Goal: Information Seeking & Learning: Learn about a topic

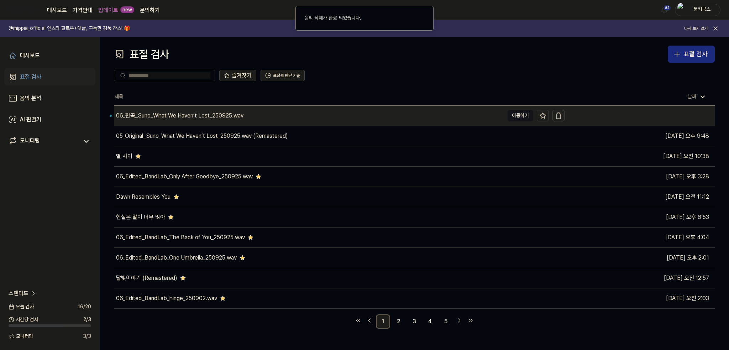
click at [260, 116] on div "06_편곡_Suno_What We Haven’t Lost_250925.wav" at bounding box center [309, 116] width 390 height 20
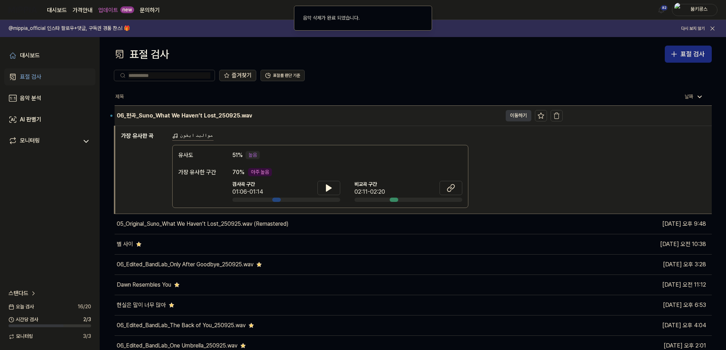
click at [515, 117] on button "이동하기" at bounding box center [519, 115] width 26 height 11
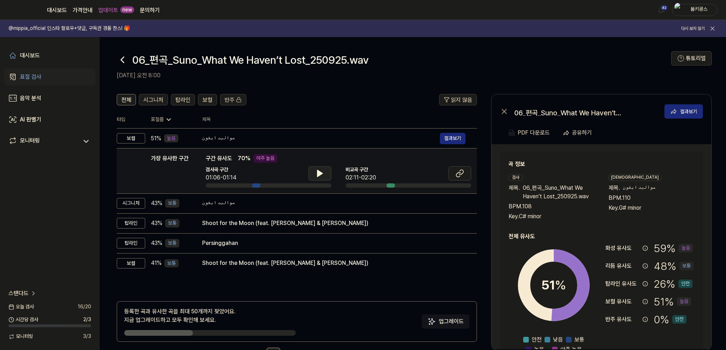
click at [321, 172] on icon at bounding box center [320, 173] width 9 height 9
click at [320, 172] on icon at bounding box center [320, 173] width 9 height 9
click at [121, 59] on icon at bounding box center [122, 59] width 11 height 11
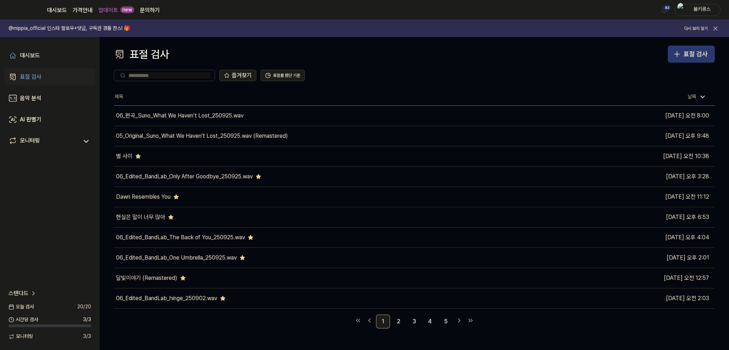
click at [685, 52] on div "표절 검사" at bounding box center [696, 54] width 24 height 10
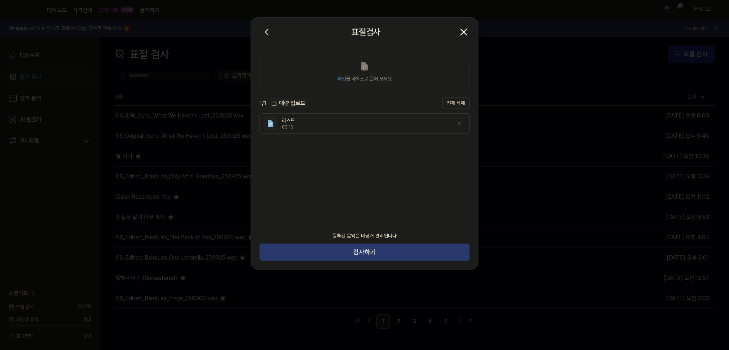
click at [367, 252] on button "검사하기" at bounding box center [365, 252] width 210 height 17
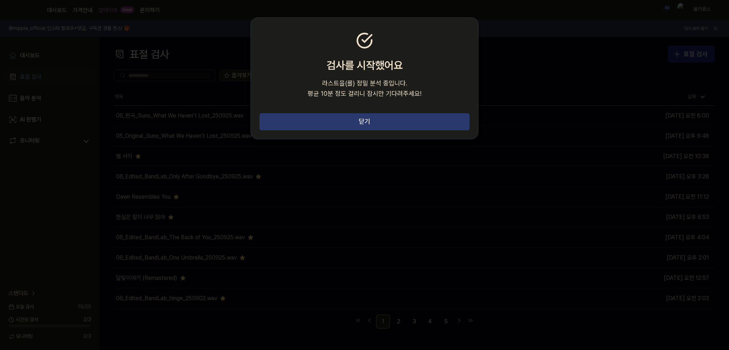
click at [403, 118] on button "닫기" at bounding box center [365, 121] width 210 height 17
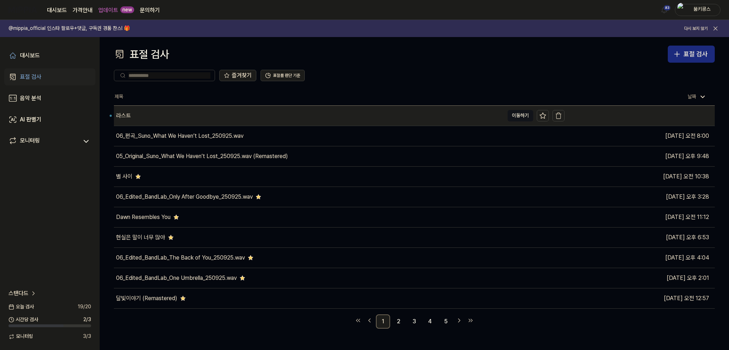
click at [159, 111] on div "라스트" at bounding box center [309, 116] width 390 height 20
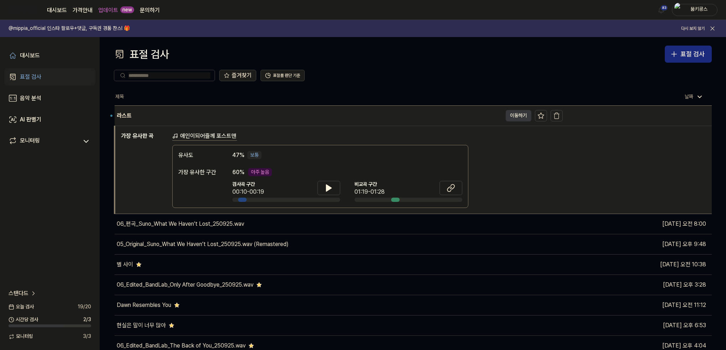
click at [513, 115] on button "이동하기" at bounding box center [519, 115] width 26 height 11
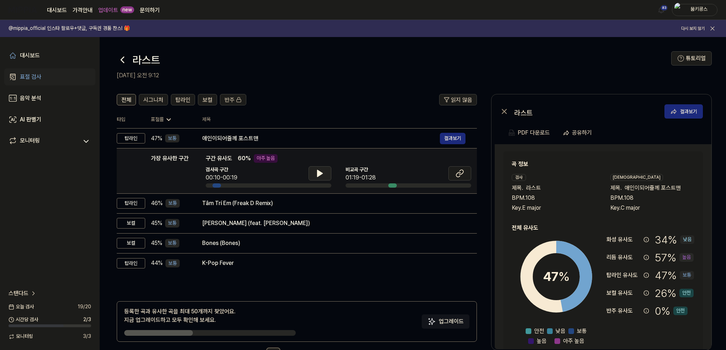
click at [314, 171] on button at bounding box center [320, 173] width 23 height 14
click at [319, 173] on icon at bounding box center [318, 174] width 1 height 6
click at [459, 173] on icon at bounding box center [460, 173] width 9 height 9
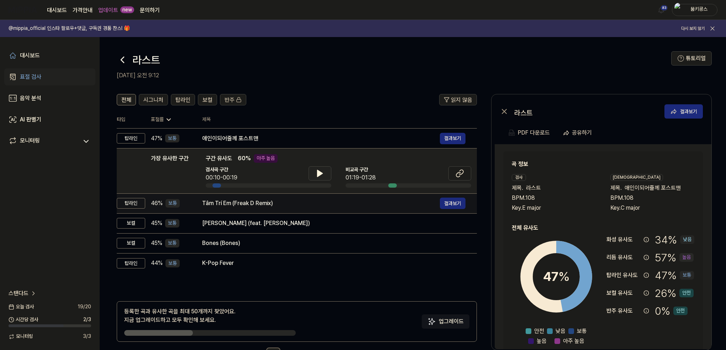
click at [306, 200] on div "Tâm Trí Em (Freak D Remix)" at bounding box center [321, 203] width 238 height 9
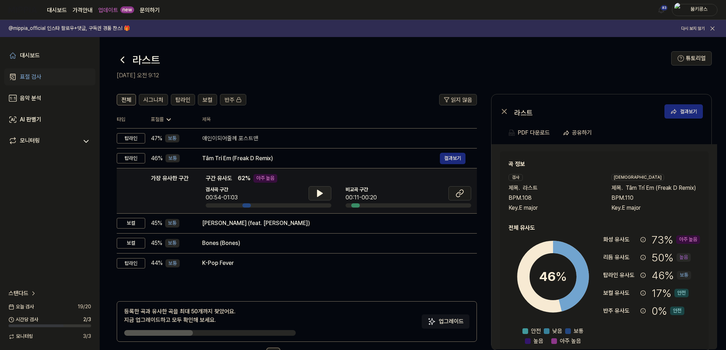
click at [321, 195] on icon at bounding box center [320, 193] width 9 height 9
click at [321, 195] on icon at bounding box center [321, 193] width 1 height 6
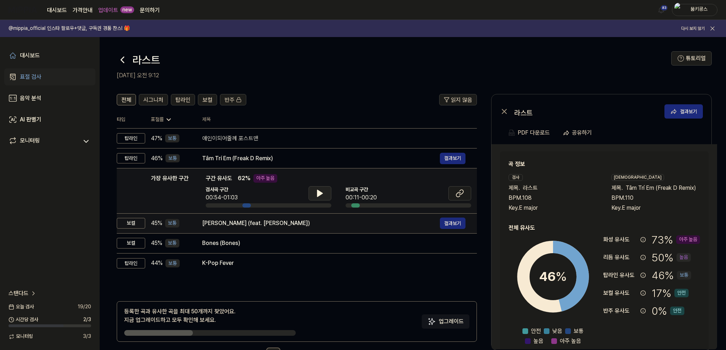
click at [302, 226] on div "[PERSON_NAME] (feat. [PERSON_NAME])" at bounding box center [321, 223] width 238 height 9
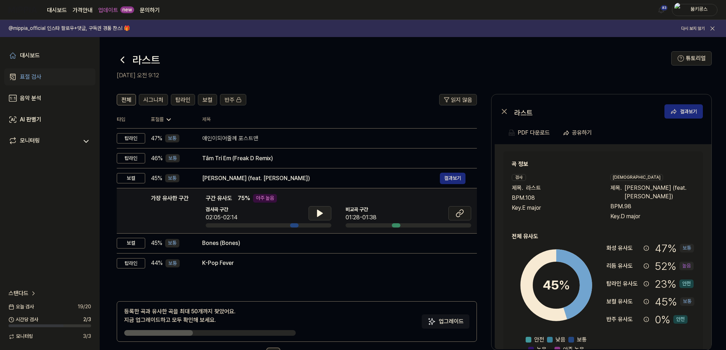
click at [318, 215] on icon at bounding box center [320, 213] width 5 height 6
click at [317, 215] on icon at bounding box center [320, 213] width 9 height 9
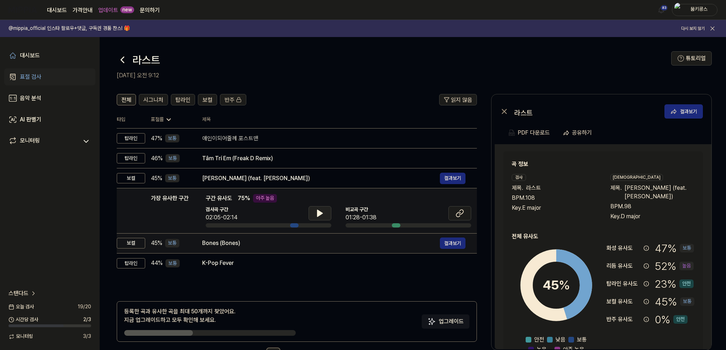
click at [308, 249] on td "Bones (Bones) 결과보기" at bounding box center [334, 243] width 286 height 20
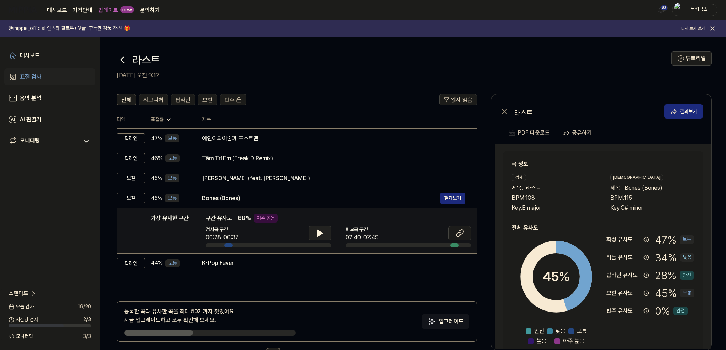
click at [323, 229] on icon at bounding box center [320, 233] width 9 height 9
click at [182, 101] on span "탑라인" at bounding box center [183, 100] width 15 height 9
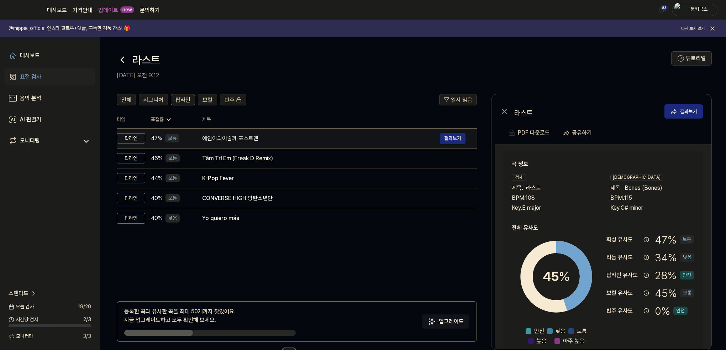
click at [232, 145] on td "애인이되어줄께 포스트맨 결과보기" at bounding box center [334, 139] width 286 height 20
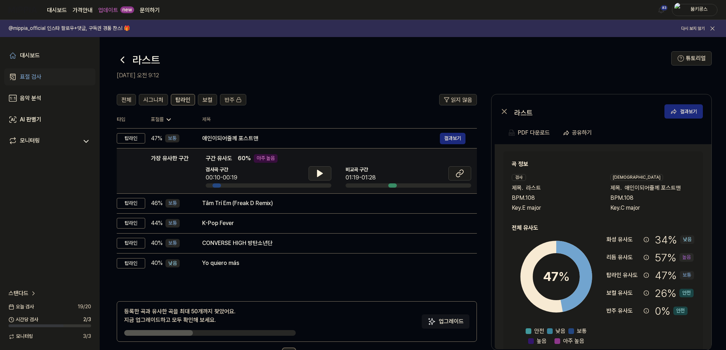
click at [323, 173] on icon at bounding box center [320, 173] width 9 height 9
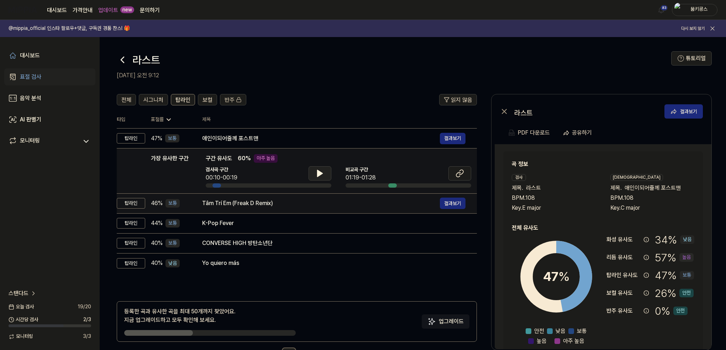
click at [295, 203] on div "Tâm Trí Em (Freak D Remix)" at bounding box center [321, 203] width 238 height 9
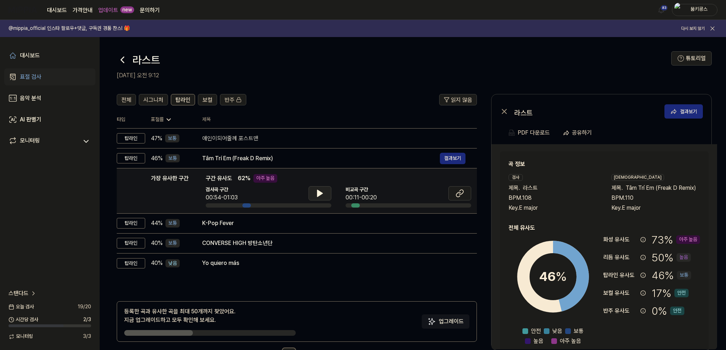
click at [322, 193] on icon at bounding box center [320, 193] width 5 height 6
click at [322, 193] on icon at bounding box center [320, 193] width 9 height 9
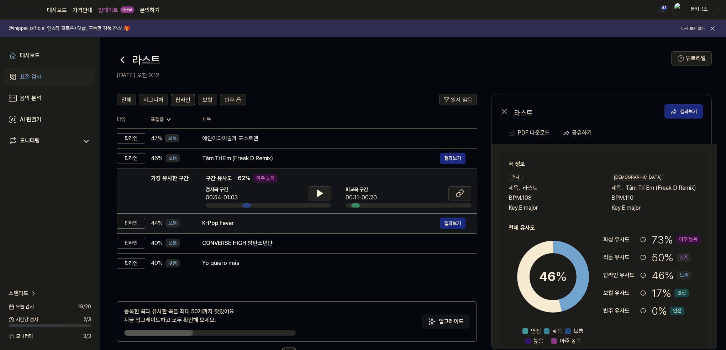
click at [292, 223] on div "K-Pop Fever" at bounding box center [321, 223] width 238 height 9
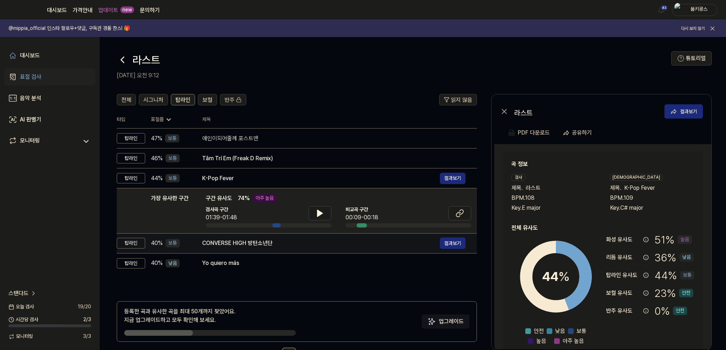
click at [288, 248] on div "CONVERSE HIGH 방탄소년단 결과보기" at bounding box center [333, 242] width 263 height 11
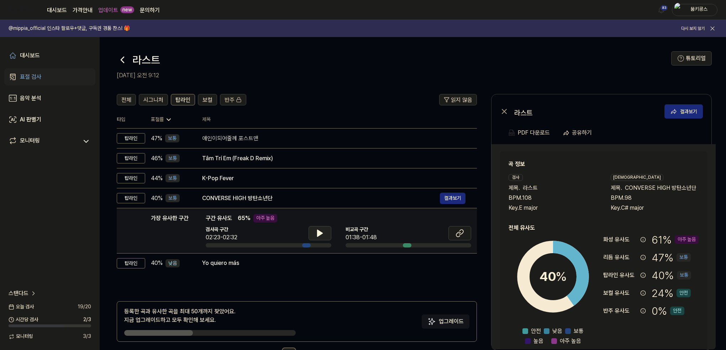
click at [309, 232] on button at bounding box center [320, 233] width 23 height 14
click at [319, 231] on icon at bounding box center [320, 233] width 9 height 9
click at [456, 233] on icon at bounding box center [460, 233] width 9 height 9
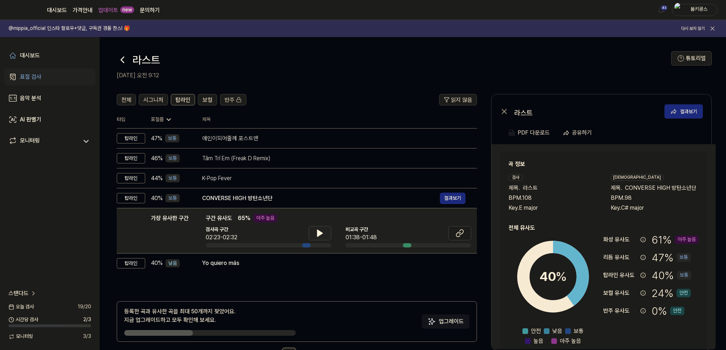
click at [124, 49] on header "라스트 [DATE] 오전 9:12 튜토리얼" at bounding box center [413, 62] width 627 height 50
click at [698, 55] on button "튜토리얼" at bounding box center [691, 58] width 41 height 14
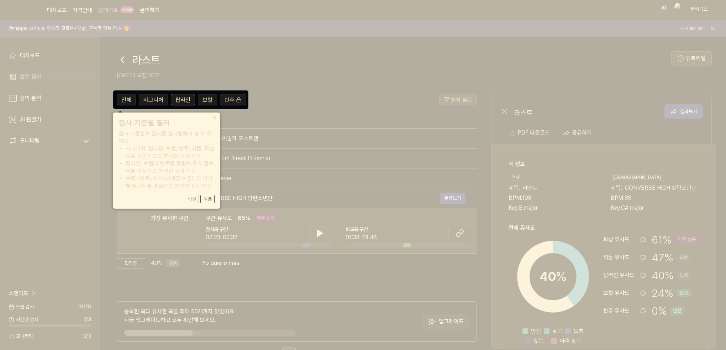
click at [253, 99] on icon at bounding box center [364, 175] width 729 height 350
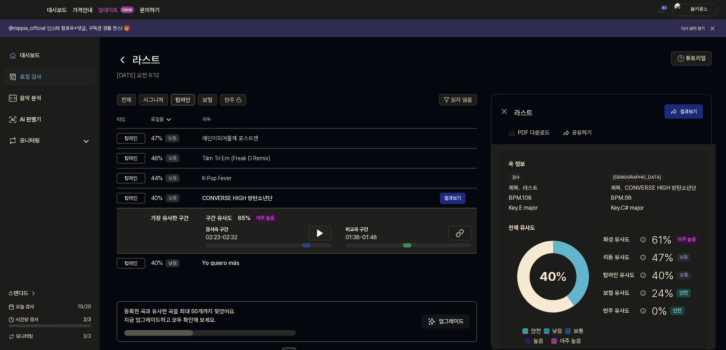
click at [119, 58] on icon at bounding box center [122, 59] width 11 height 11
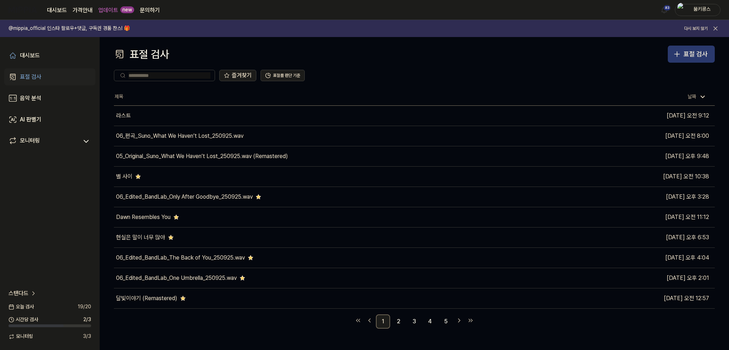
click at [683, 57] on button "표절 검사" at bounding box center [691, 54] width 47 height 17
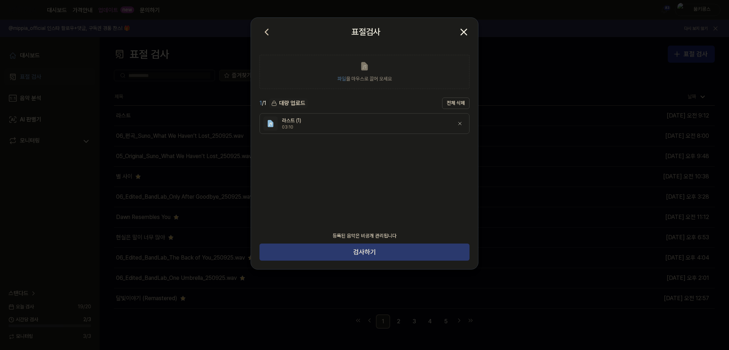
click at [401, 253] on button "검사하기" at bounding box center [365, 252] width 210 height 17
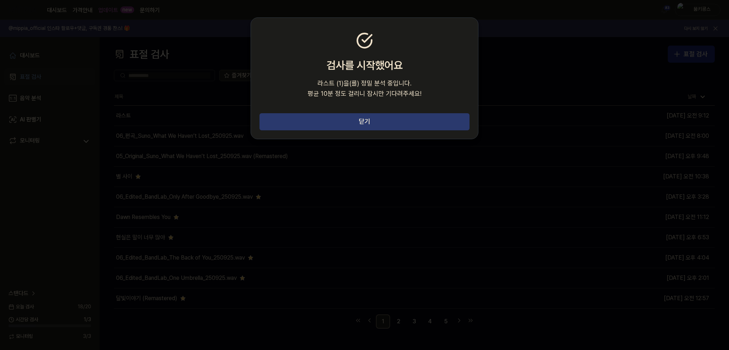
click at [316, 120] on button "닫기" at bounding box center [365, 121] width 210 height 17
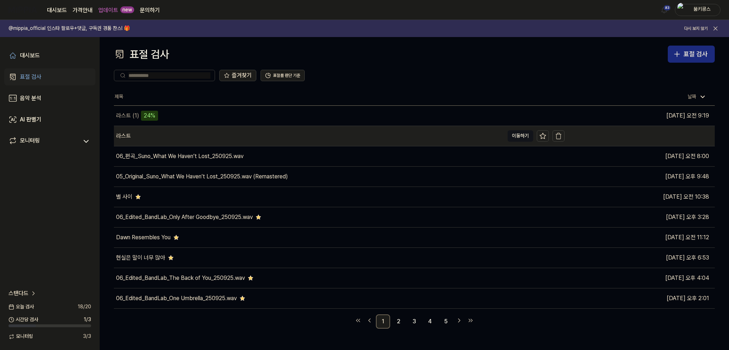
click at [141, 135] on div "라스트" at bounding box center [309, 136] width 390 height 20
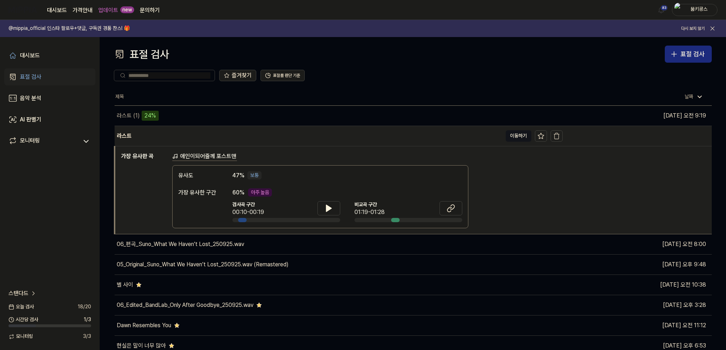
click at [141, 133] on div "라스트" at bounding box center [309, 136] width 388 height 20
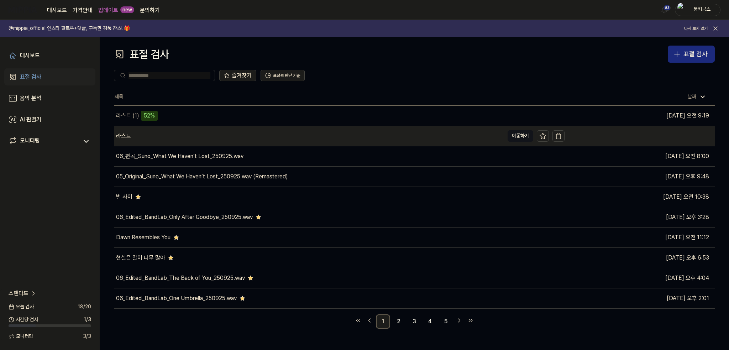
click at [175, 136] on div "라스트" at bounding box center [309, 136] width 390 height 20
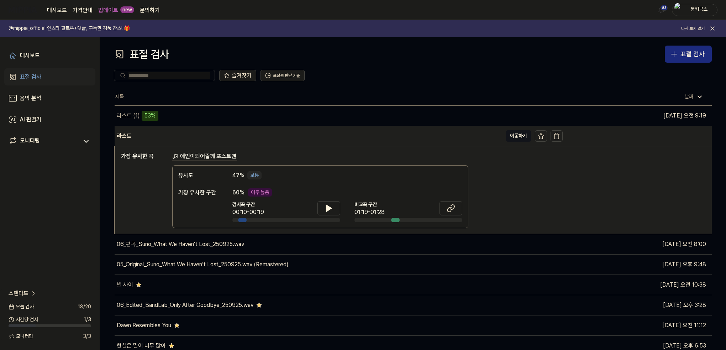
click at [325, 144] on div "라스트" at bounding box center [309, 136] width 388 height 20
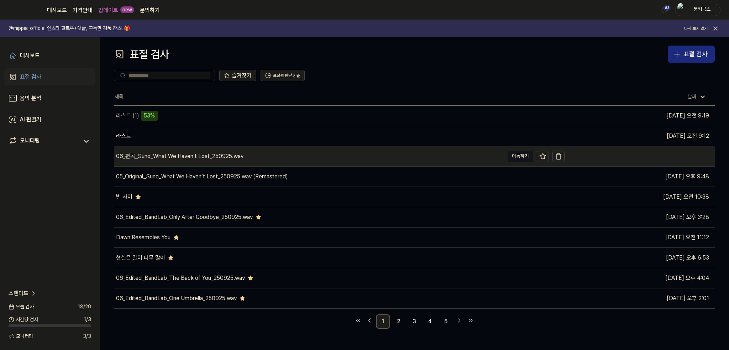
click at [496, 155] on div "06_편곡_Suno_What We Haven’t Lost_250925.wav" at bounding box center [309, 156] width 390 height 20
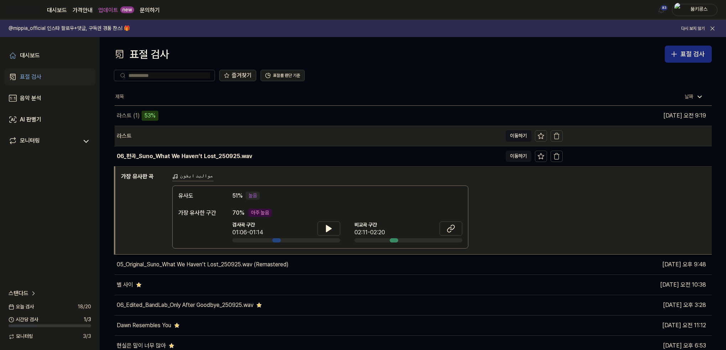
click at [428, 138] on div "라스트" at bounding box center [309, 136] width 388 height 20
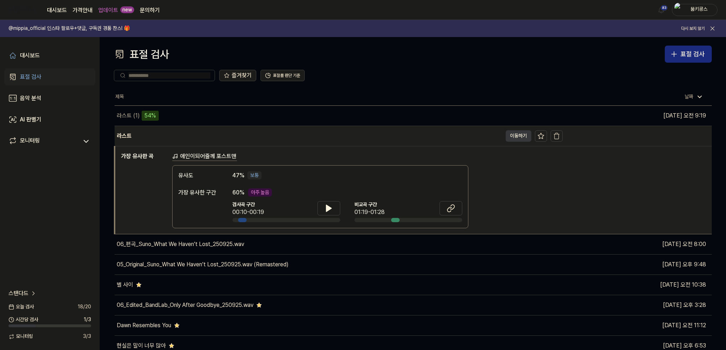
click at [514, 136] on button "이동하기" at bounding box center [519, 135] width 26 height 11
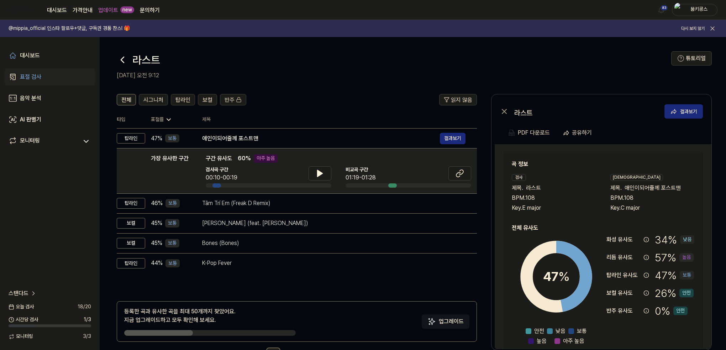
click at [120, 54] on icon at bounding box center [122, 59] width 11 height 11
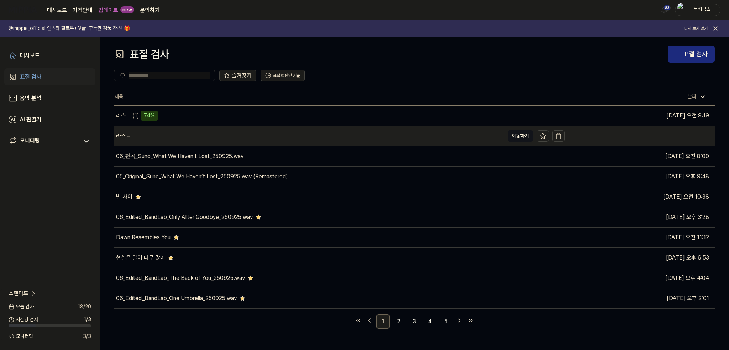
click at [158, 137] on div "라스트" at bounding box center [309, 136] width 390 height 20
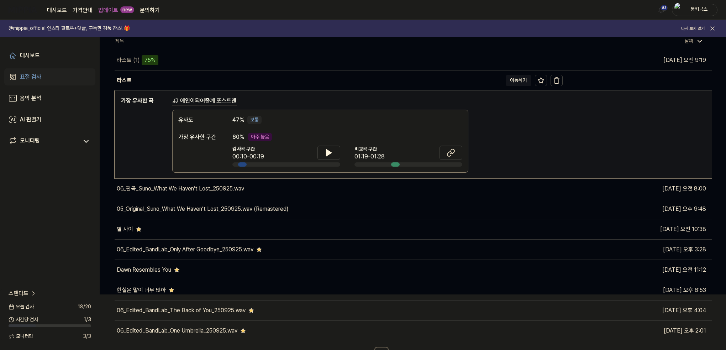
scroll to position [66, 0]
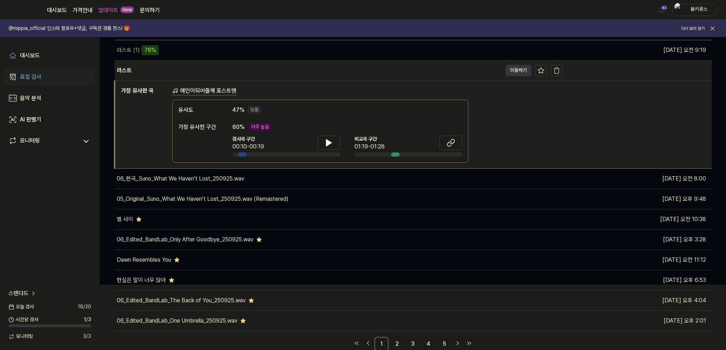
click at [515, 69] on button "이동하기" at bounding box center [519, 70] width 26 height 11
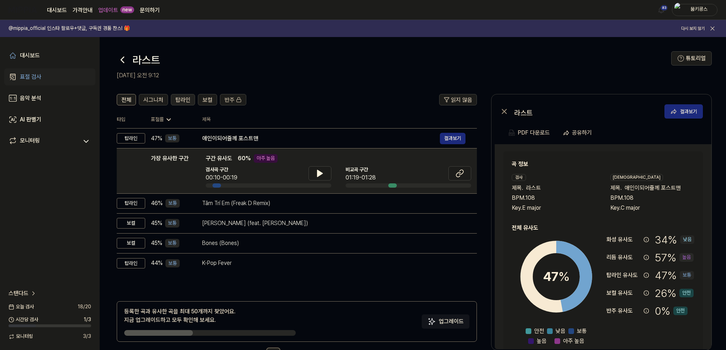
click at [181, 96] on span "탑라인" at bounding box center [183, 100] width 15 height 9
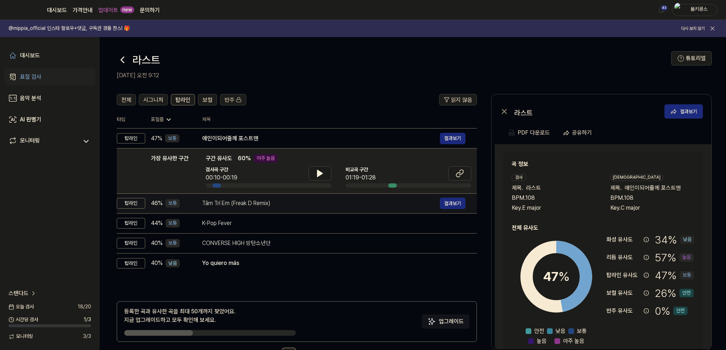
click at [226, 203] on div "Tâm Trí Em (Freak D Remix)" at bounding box center [321, 203] width 238 height 9
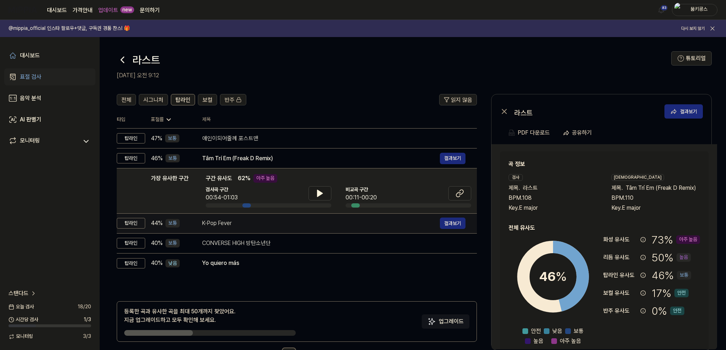
click at [226, 221] on div "K-Pop Fever" at bounding box center [321, 223] width 238 height 9
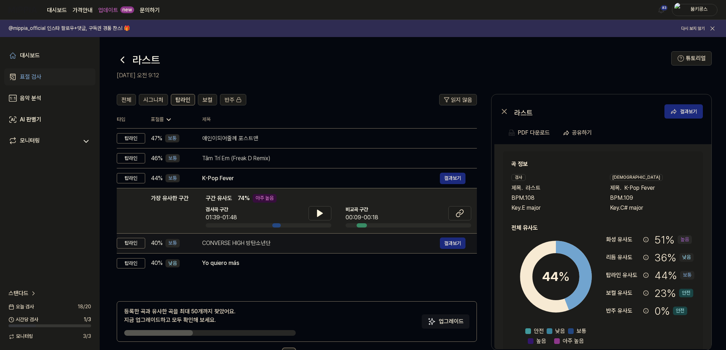
click at [232, 239] on div "CONVERSE HIGH 방탄소년단" at bounding box center [321, 243] width 238 height 9
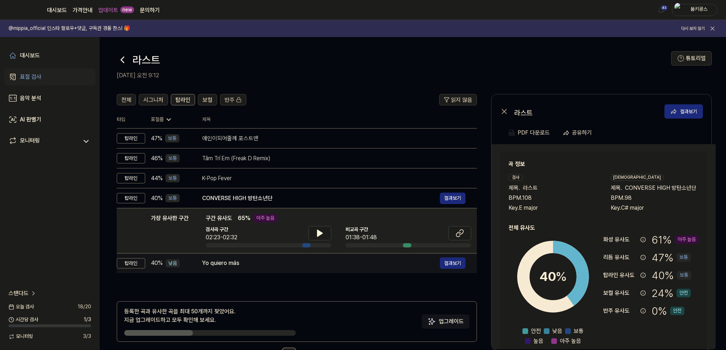
click at [225, 266] on div "Yo quiero más" at bounding box center [321, 263] width 238 height 9
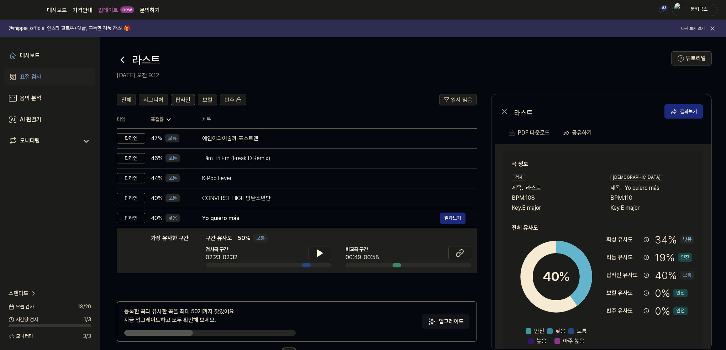
click at [121, 55] on icon at bounding box center [122, 59] width 11 height 11
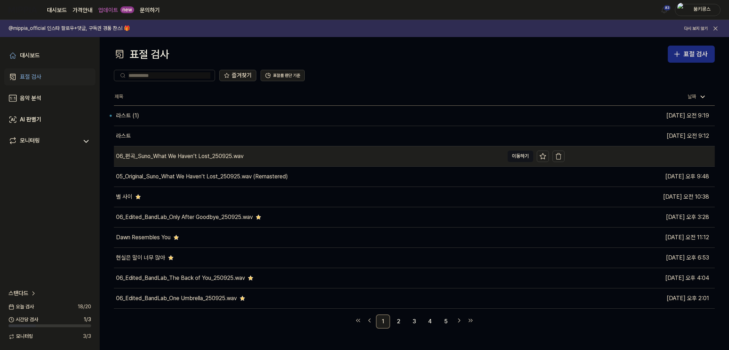
click at [224, 159] on div "06_편곡_Suno_What We Haven’t Lost_250925.wav" at bounding box center [179, 156] width 127 height 9
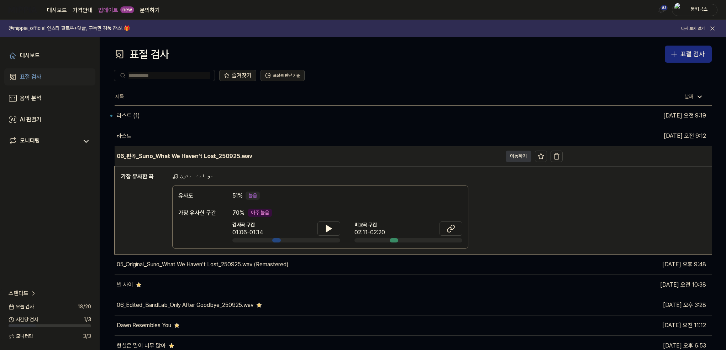
click at [511, 156] on button "이동하기" at bounding box center [519, 156] width 26 height 11
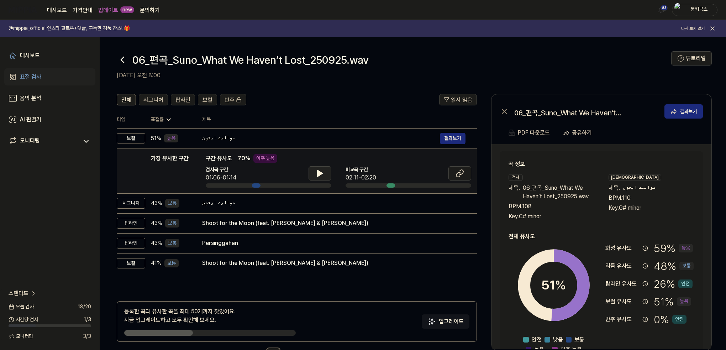
click at [326, 175] on button at bounding box center [320, 173] width 23 height 14
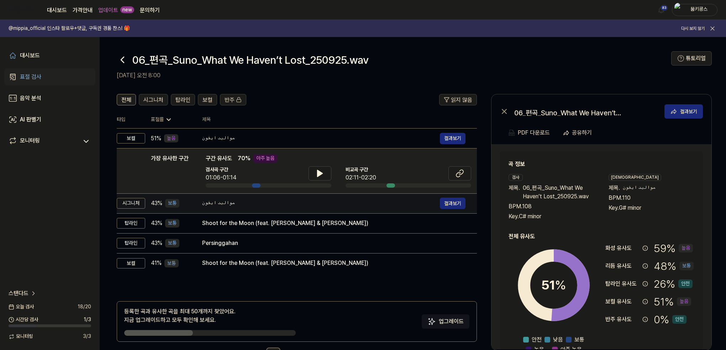
click at [310, 199] on div "مواليد ايفون" at bounding box center [321, 203] width 238 height 9
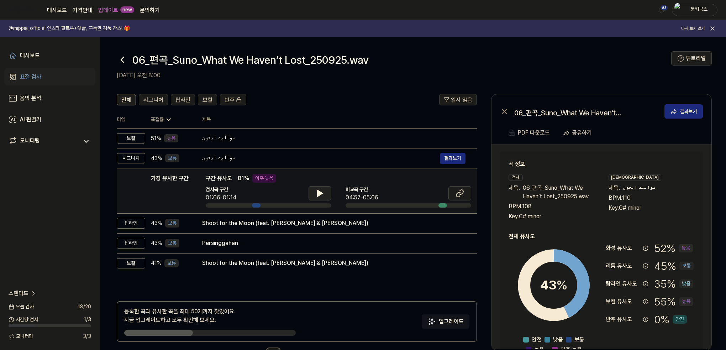
click at [319, 193] on icon at bounding box center [320, 193] width 5 height 6
click at [318, 190] on icon at bounding box center [318, 193] width 1 height 6
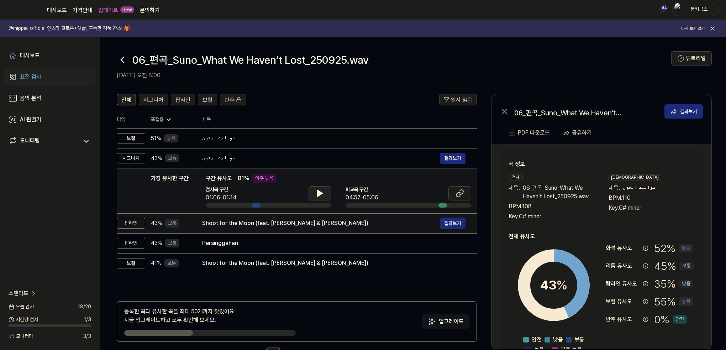
click at [290, 221] on div "Shoot for the Moon (feat. [PERSON_NAME] & [PERSON_NAME])" at bounding box center [321, 223] width 238 height 9
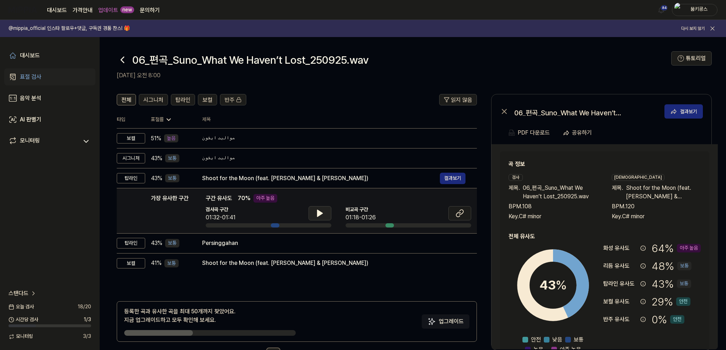
click at [316, 208] on button at bounding box center [320, 213] width 23 height 14
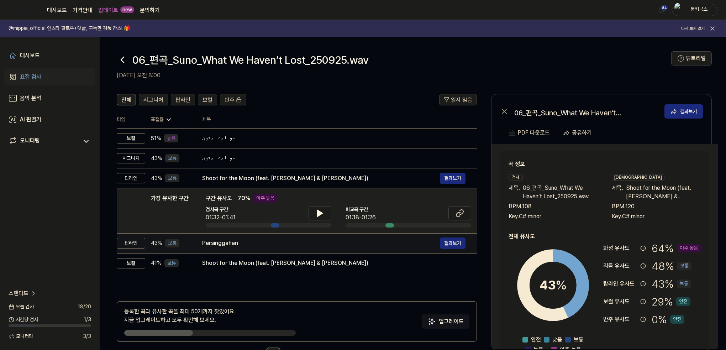
click at [283, 241] on div "Persinggahan" at bounding box center [321, 243] width 238 height 9
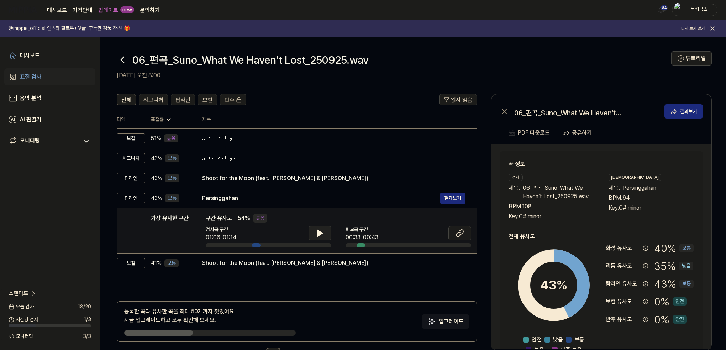
click at [330, 228] on button at bounding box center [320, 233] width 23 height 14
click at [328, 229] on button at bounding box center [320, 233] width 23 height 14
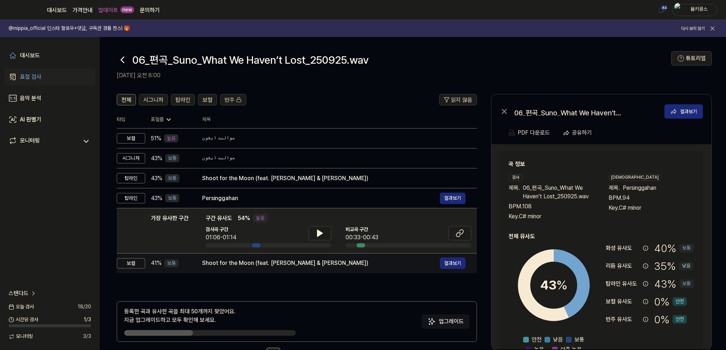
click at [262, 269] on td "Shoot for the Moon (feat. [PERSON_NAME] & Uzuhan) 결과보기" at bounding box center [334, 263] width 286 height 20
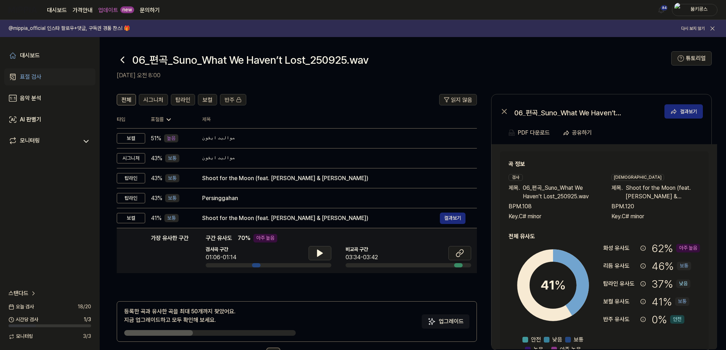
click at [318, 253] on icon at bounding box center [320, 253] width 5 height 6
click at [316, 251] on icon at bounding box center [320, 253] width 9 height 9
click at [122, 60] on icon at bounding box center [122, 59] width 11 height 11
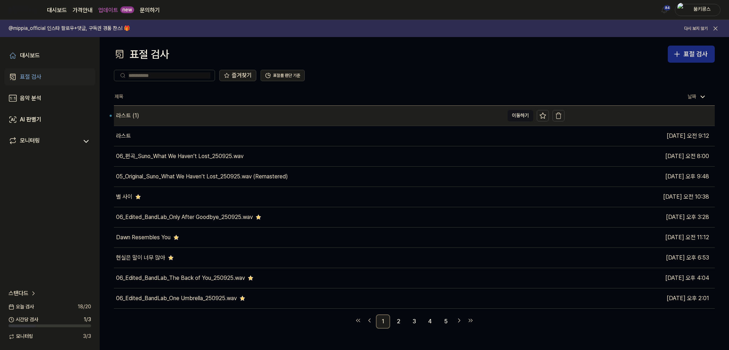
click at [196, 111] on div "라스트 (1)" at bounding box center [309, 116] width 390 height 20
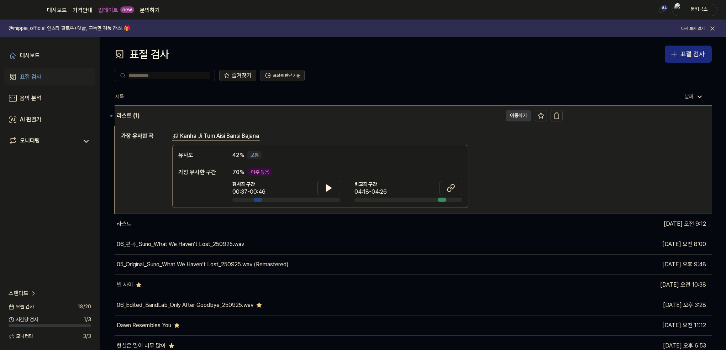
click at [511, 114] on button "이동하기" at bounding box center [519, 115] width 26 height 11
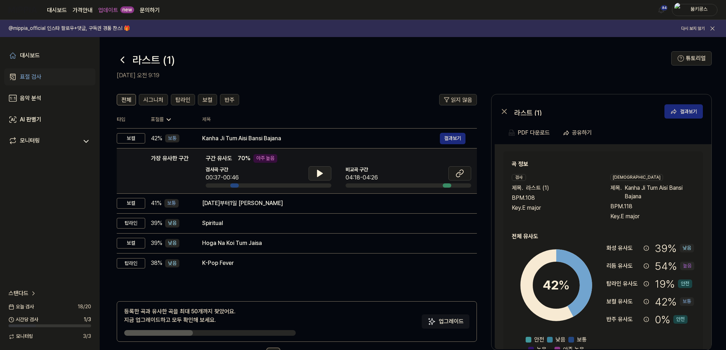
click at [327, 172] on button at bounding box center [320, 173] width 23 height 14
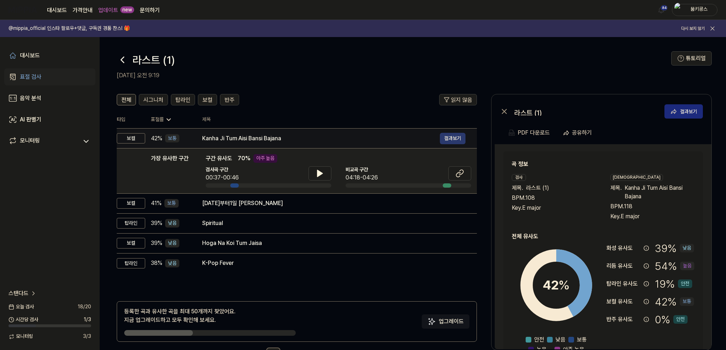
click at [448, 136] on button "결과보기" at bounding box center [453, 138] width 26 height 11
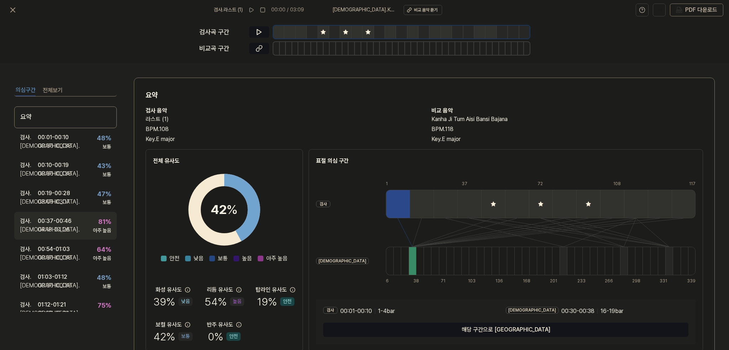
click at [71, 226] on div "[DEMOGRAPHIC_DATA] . 04:18 - 04:26" at bounding box center [46, 229] width 52 height 9
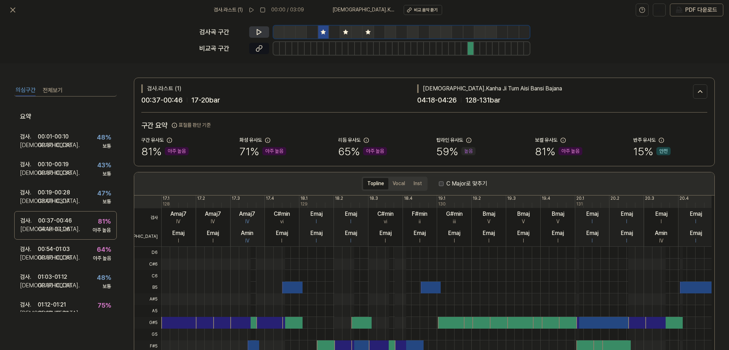
click at [256, 31] on icon at bounding box center [259, 31] width 7 height 7
click at [259, 30] on icon at bounding box center [259, 31] width 7 height 7
click at [261, 50] on icon at bounding box center [259, 48] width 7 height 7
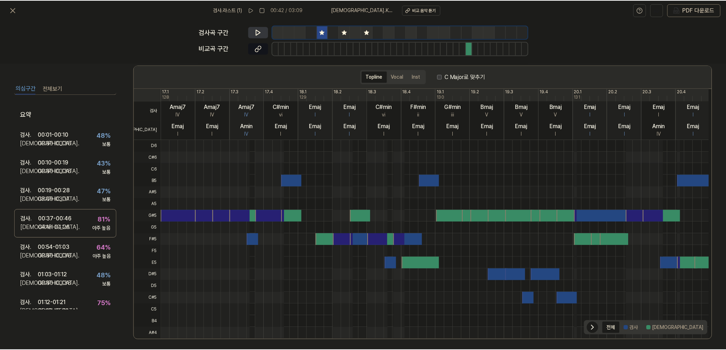
scroll to position [110, 0]
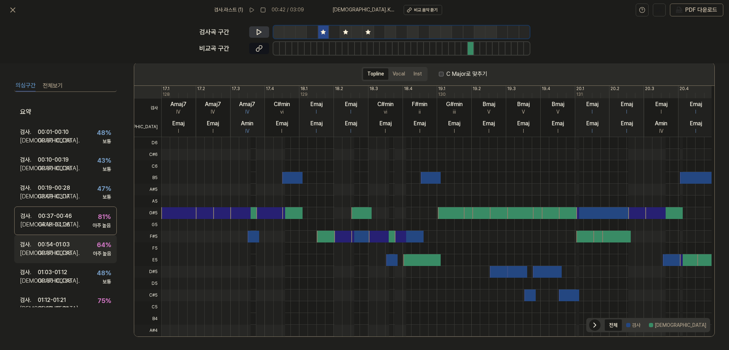
click at [57, 240] on div "00:54 - 01:03" at bounding box center [54, 244] width 32 height 9
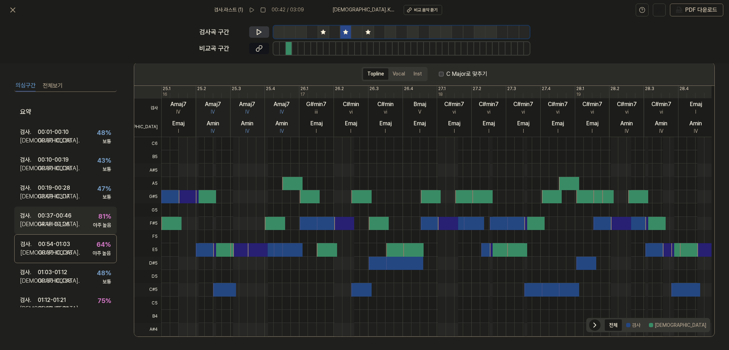
click at [65, 223] on div "04:18 - 04:26" at bounding box center [54, 224] width 32 height 9
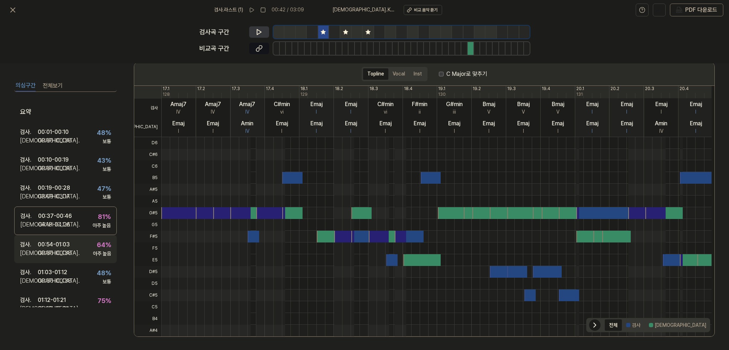
click at [72, 246] on div "검사 . 00:54 - 01:03 비교 . 00:30 - 00:38 64 % 아주 높음" at bounding box center [65, 249] width 103 height 28
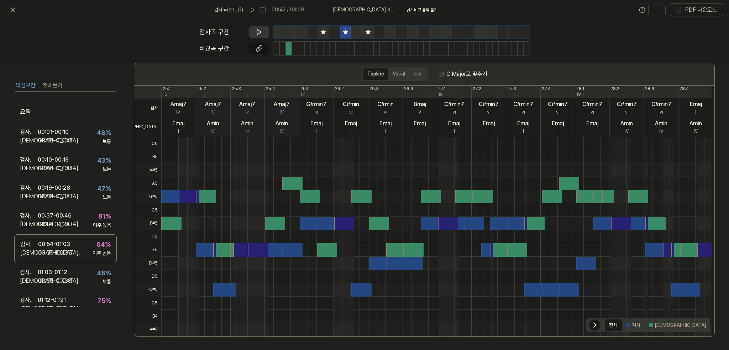
click at [258, 33] on icon at bounding box center [259, 31] width 7 height 7
click at [258, 33] on icon at bounding box center [257, 32] width 1 height 5
click at [13, 9] on icon at bounding box center [13, 10] width 9 height 9
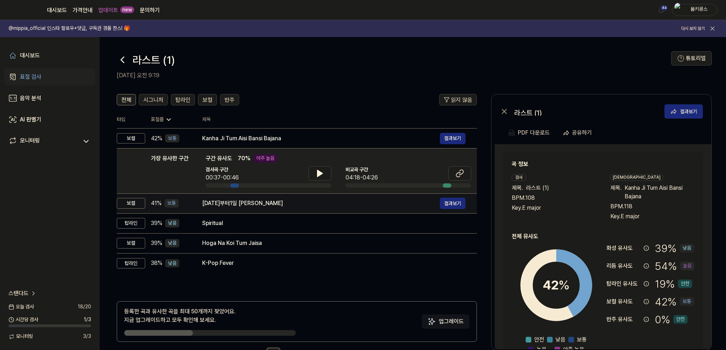
click at [225, 199] on div "[DATE]부터1일 [PERSON_NAME]" at bounding box center [321, 203] width 238 height 9
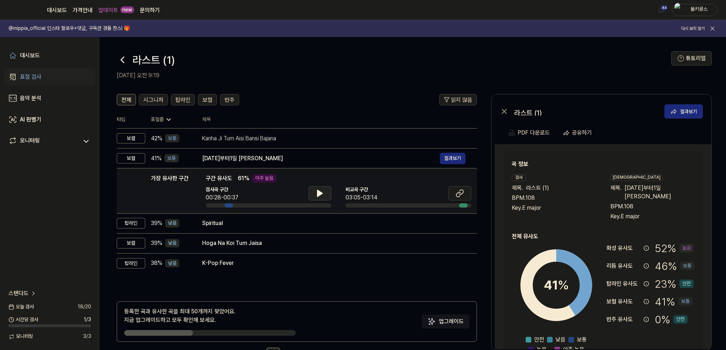
click at [323, 189] on icon at bounding box center [320, 193] width 9 height 9
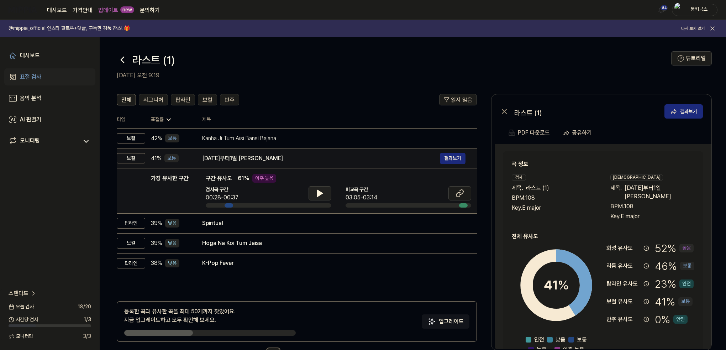
click at [298, 158] on div "[DATE]부터1일 [PERSON_NAME]" at bounding box center [321, 158] width 238 height 9
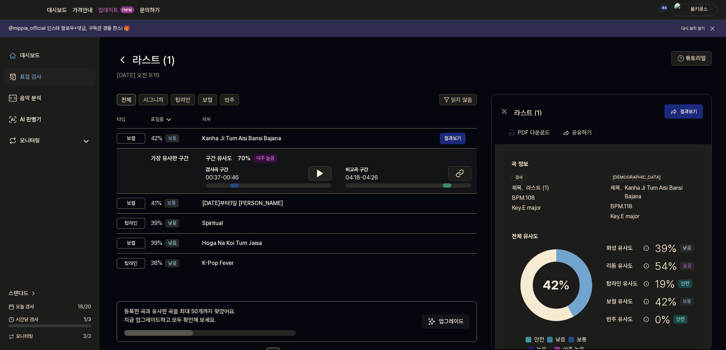
click at [327, 174] on button at bounding box center [320, 173] width 23 height 14
click at [325, 172] on button at bounding box center [320, 173] width 23 height 14
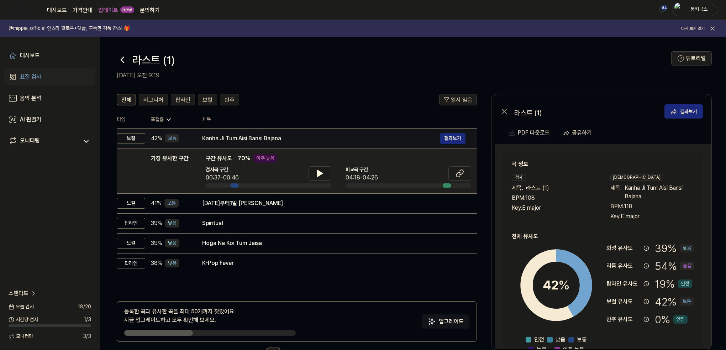
click at [304, 141] on div "Kanha Ji Tum Aisi Bansi Bajana" at bounding box center [321, 138] width 238 height 9
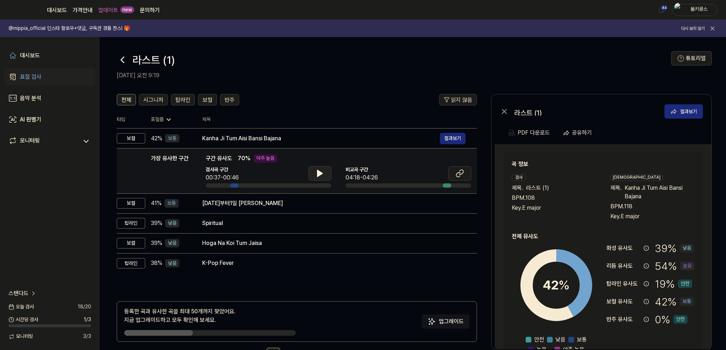
click at [320, 171] on icon at bounding box center [320, 173] width 9 height 9
click at [321, 171] on icon at bounding box center [321, 174] width 1 height 6
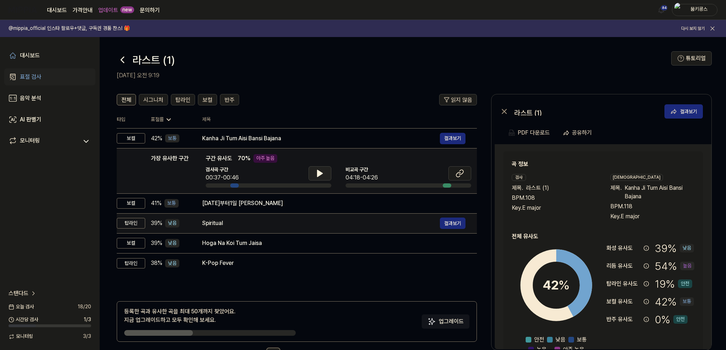
click at [266, 230] on td "Spiritual 결과보기" at bounding box center [334, 223] width 286 height 20
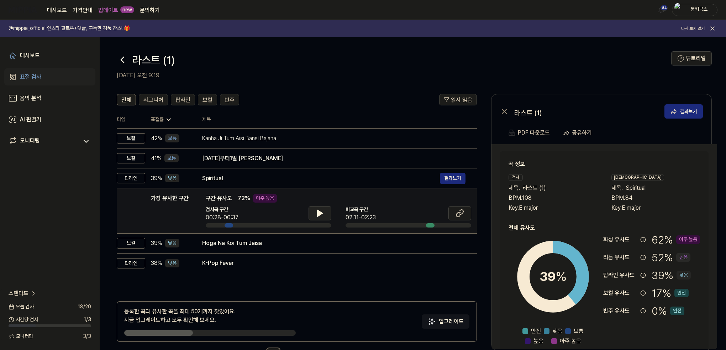
click at [316, 211] on icon at bounding box center [320, 213] width 9 height 9
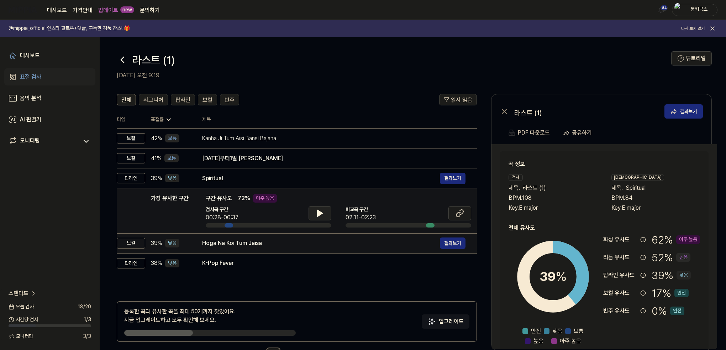
click at [290, 235] on td "Hoga Na Koi Tum Jaisa 결과보기" at bounding box center [334, 243] width 286 height 20
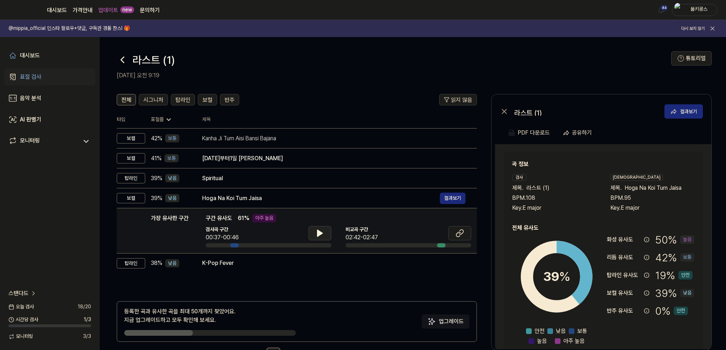
click at [311, 233] on button at bounding box center [320, 233] width 23 height 14
click at [322, 230] on icon at bounding box center [321, 233] width 1 height 6
click at [180, 105] on button "탑라인" at bounding box center [183, 99] width 24 height 11
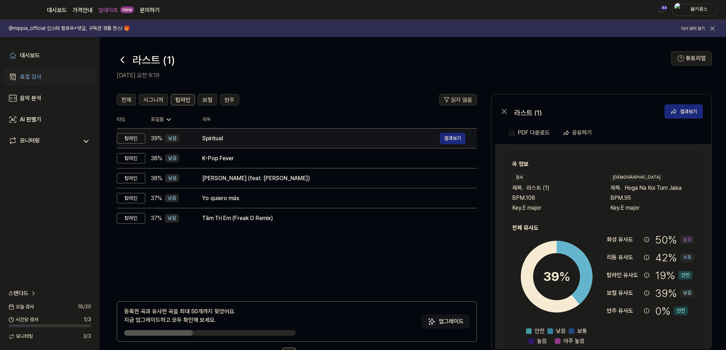
click at [235, 141] on div "Spiritual" at bounding box center [321, 138] width 238 height 9
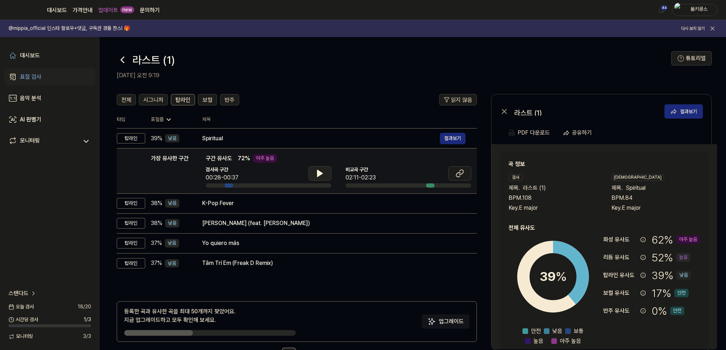
click at [325, 173] on button at bounding box center [320, 173] width 23 height 14
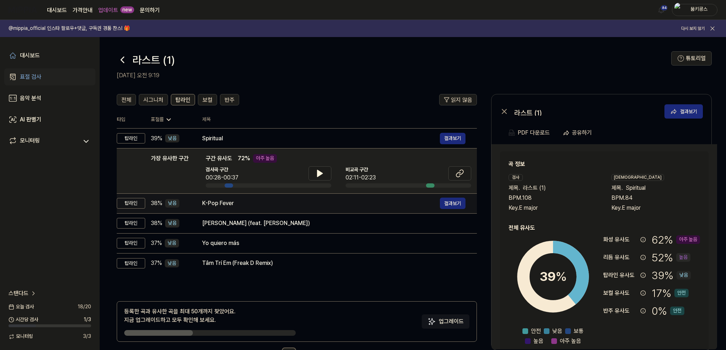
click at [294, 199] on div "K-Pop Fever" at bounding box center [321, 203] width 238 height 9
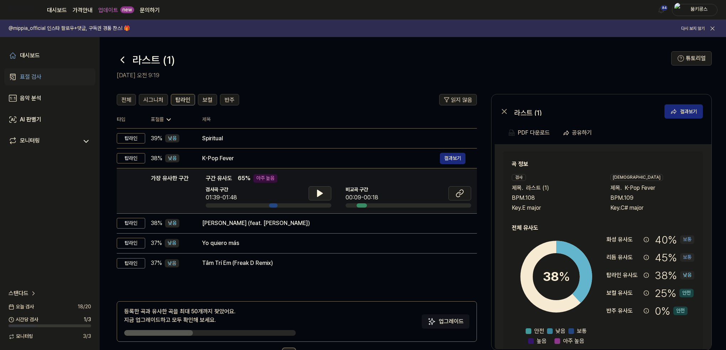
click at [329, 192] on button at bounding box center [320, 193] width 23 height 14
click at [322, 190] on icon at bounding box center [320, 193] width 9 height 9
click at [152, 99] on span "시그니처" at bounding box center [153, 100] width 20 height 9
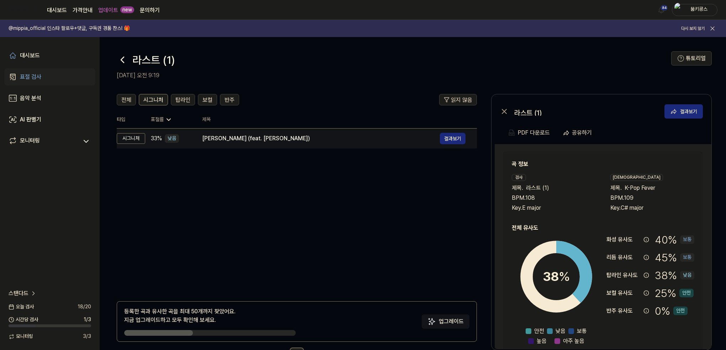
click at [291, 138] on div "[PERSON_NAME] (feat. [PERSON_NAME])" at bounding box center [321, 138] width 238 height 9
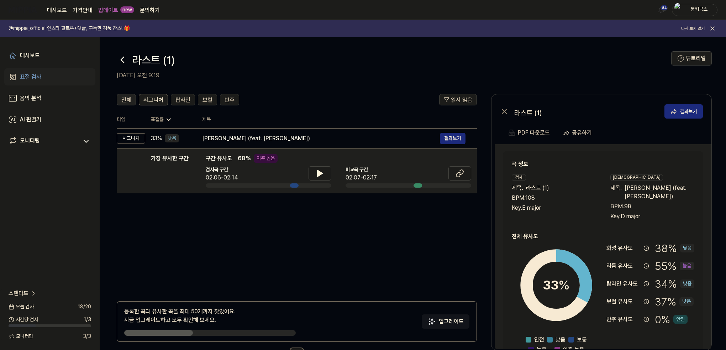
click at [128, 98] on span "전체" at bounding box center [126, 100] width 10 height 9
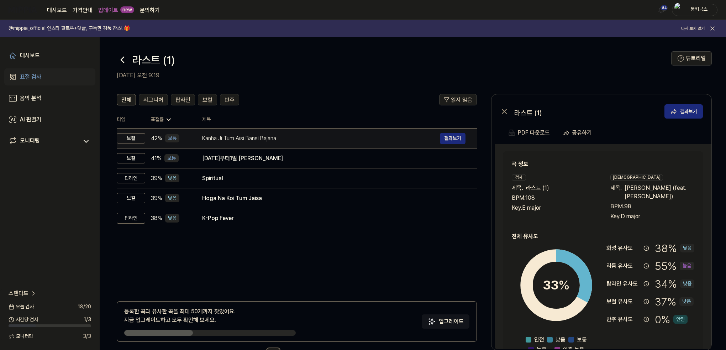
click at [307, 136] on div "Kanha Ji Tum Aisi Bansi Bajana" at bounding box center [321, 138] width 238 height 9
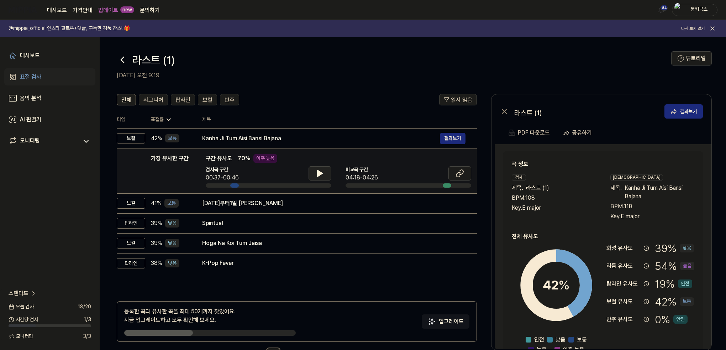
click at [326, 176] on button at bounding box center [320, 173] width 23 height 14
click at [319, 172] on icon at bounding box center [318, 174] width 1 height 6
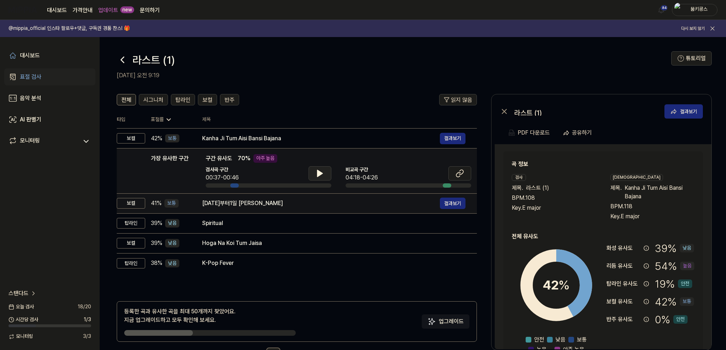
click at [321, 204] on div "[DATE]부터1일 [PERSON_NAME]" at bounding box center [321, 203] width 238 height 9
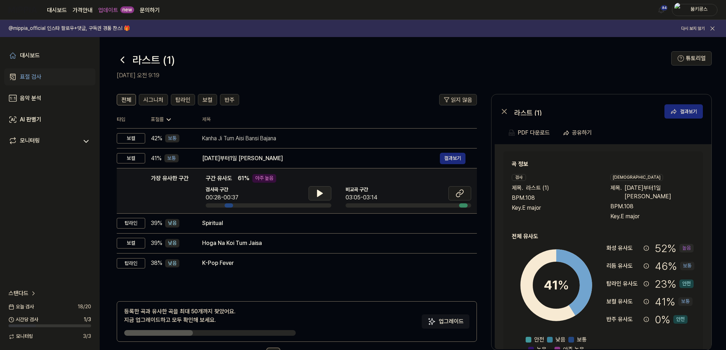
click at [318, 194] on icon at bounding box center [320, 193] width 5 height 6
click at [318, 194] on icon at bounding box center [318, 193] width 1 height 6
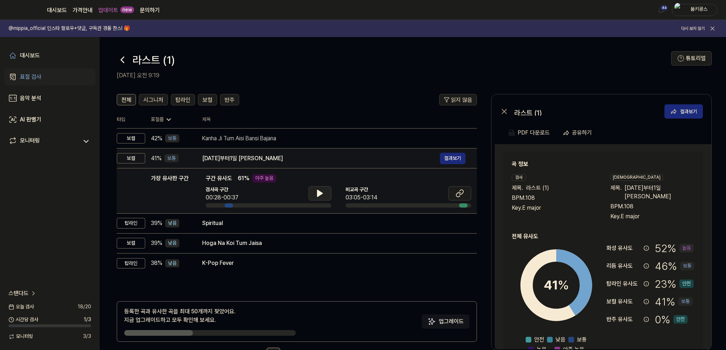
click at [319, 156] on div "[DATE]부터1일 [PERSON_NAME]" at bounding box center [321, 158] width 238 height 9
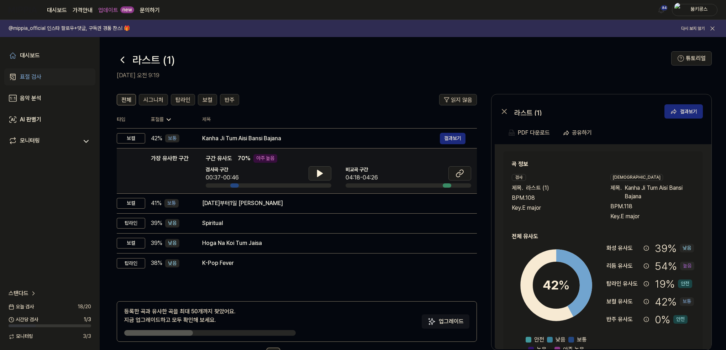
click at [318, 170] on icon at bounding box center [320, 173] width 5 height 6
click at [317, 170] on icon at bounding box center [320, 173] width 9 height 9
click at [467, 172] on button at bounding box center [460, 173] width 23 height 14
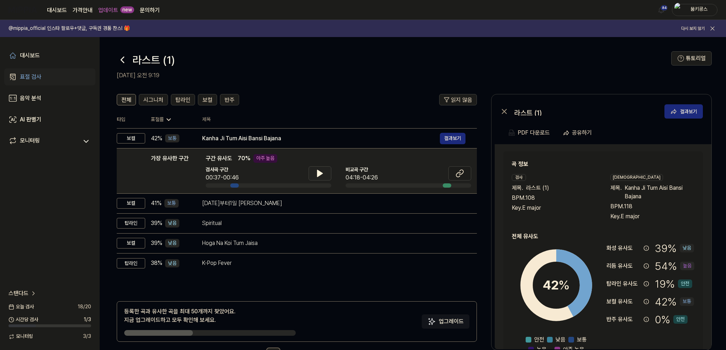
click at [318, 169] on icon at bounding box center [320, 173] width 9 height 9
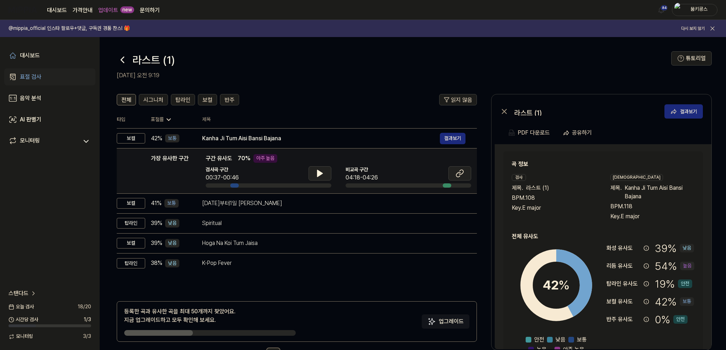
click at [460, 171] on icon at bounding box center [461, 172] width 4 height 5
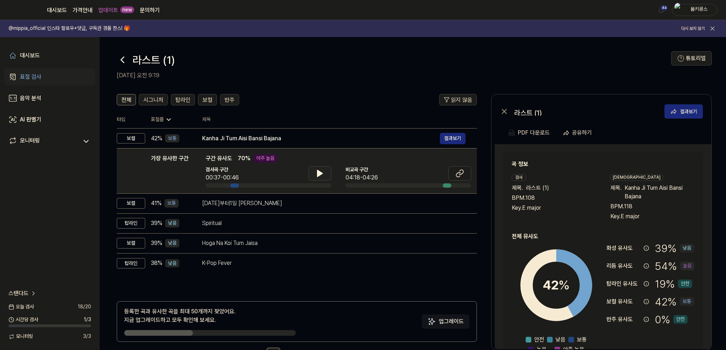
click at [326, 174] on button at bounding box center [320, 173] width 23 height 14
click at [319, 173] on icon at bounding box center [318, 174] width 1 height 6
click at [187, 98] on span "탑라인" at bounding box center [183, 100] width 15 height 9
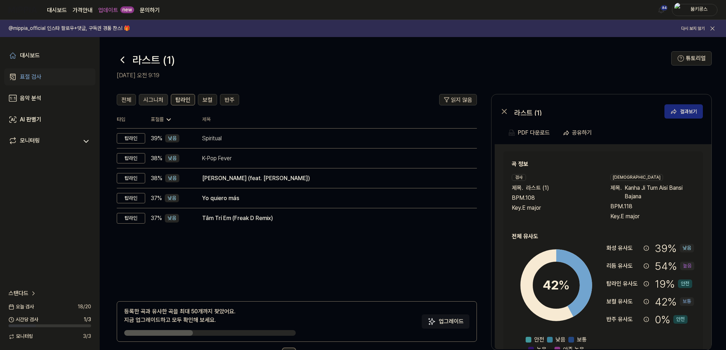
click at [151, 100] on span "시그니처" at bounding box center [153, 100] width 20 height 9
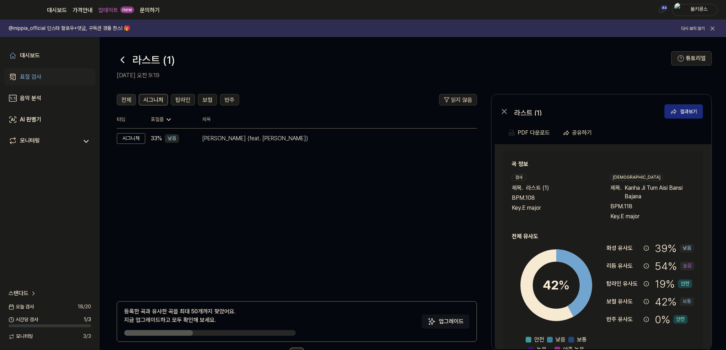
click at [124, 101] on span "전체" at bounding box center [126, 100] width 10 height 9
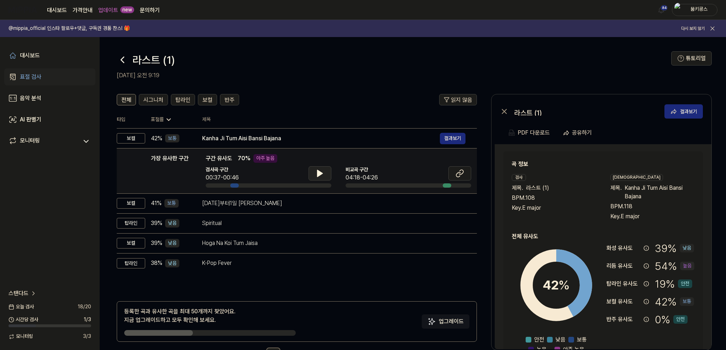
click at [316, 177] on icon at bounding box center [320, 173] width 9 height 9
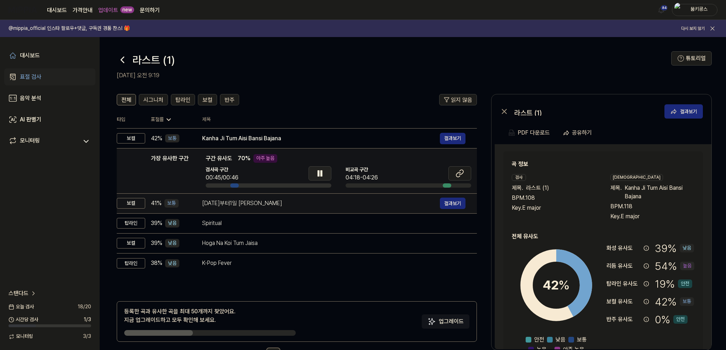
click at [205, 204] on div "[DATE]부터1일 [PERSON_NAME]" at bounding box center [321, 203] width 238 height 9
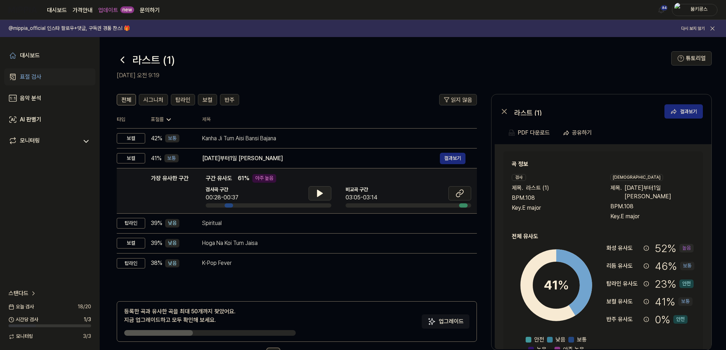
click at [314, 195] on button at bounding box center [320, 193] width 23 height 14
click at [316, 193] on icon at bounding box center [320, 193] width 9 height 9
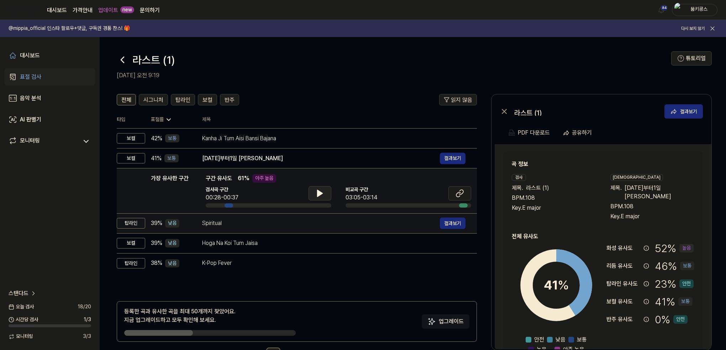
click at [305, 222] on div "Spiritual" at bounding box center [321, 223] width 238 height 9
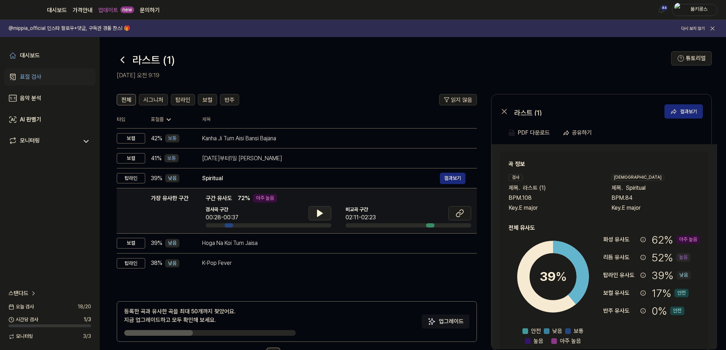
click at [313, 216] on button at bounding box center [320, 213] width 23 height 14
click at [317, 215] on icon at bounding box center [320, 213] width 9 height 9
click at [123, 62] on icon at bounding box center [122, 60] width 3 height 6
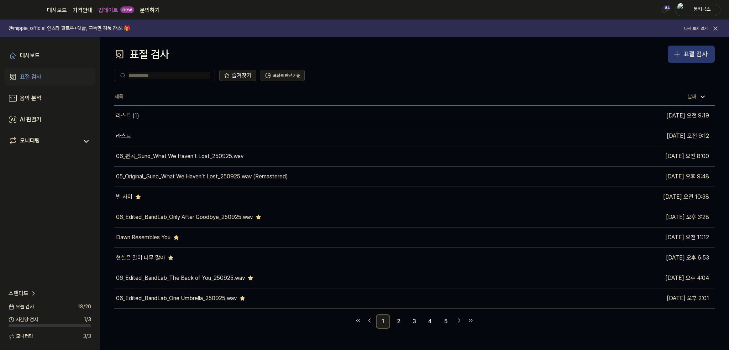
click at [688, 48] on button "표절 검사" at bounding box center [691, 54] width 47 height 17
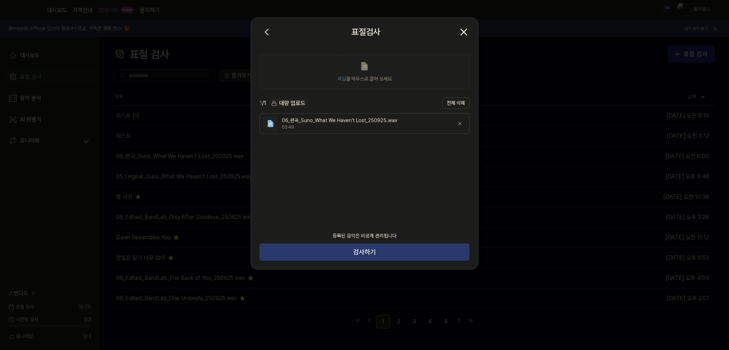
click at [382, 255] on button "검사하기" at bounding box center [365, 252] width 210 height 17
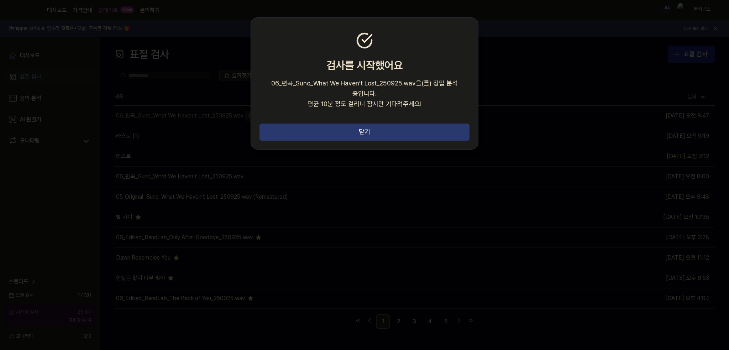
click at [361, 124] on button "닫기" at bounding box center [365, 132] width 210 height 17
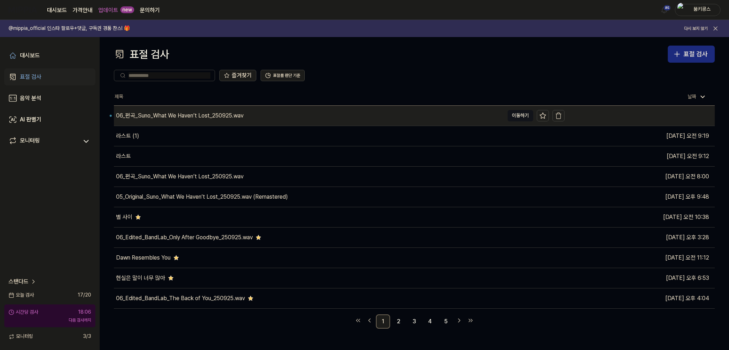
click at [323, 114] on div "06_편곡_Suno_What We Haven’t Lost_250925.wav" at bounding box center [309, 116] width 390 height 20
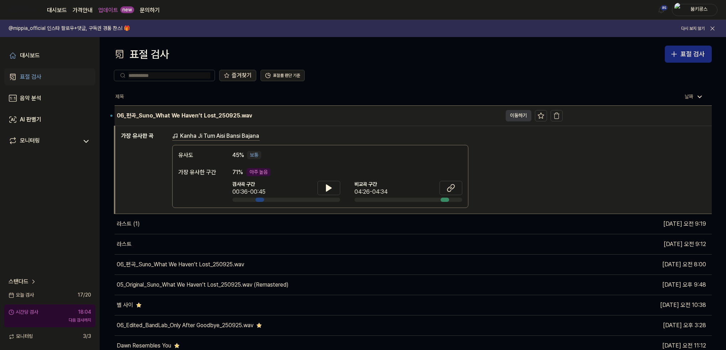
click at [514, 112] on button "이동하기" at bounding box center [519, 115] width 26 height 11
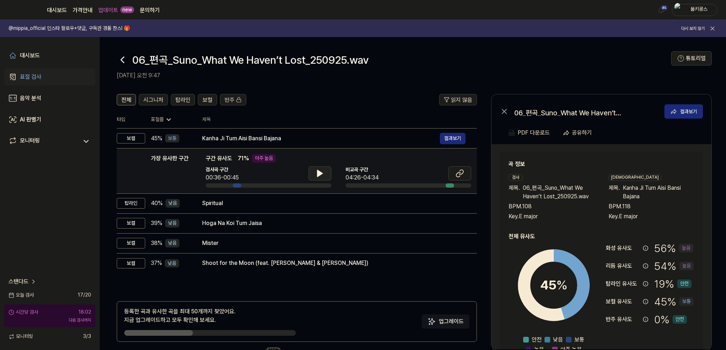
click at [324, 174] on button at bounding box center [320, 173] width 23 height 14
click at [319, 168] on button at bounding box center [320, 173] width 23 height 14
click at [462, 171] on icon at bounding box center [460, 173] width 9 height 9
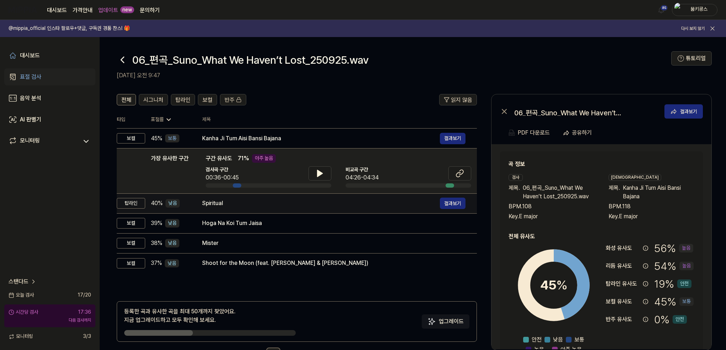
click at [229, 201] on div "Spiritual" at bounding box center [321, 203] width 238 height 9
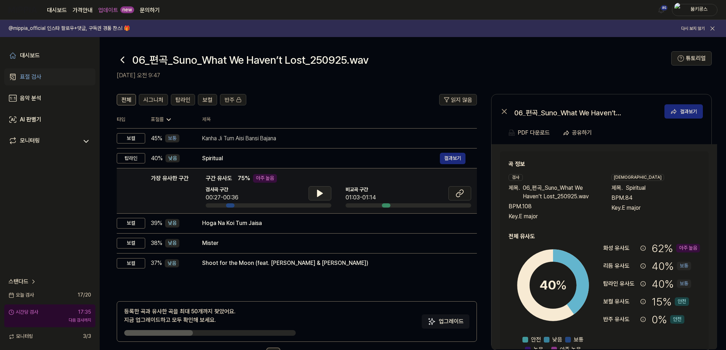
click at [323, 190] on icon at bounding box center [320, 193] width 9 height 9
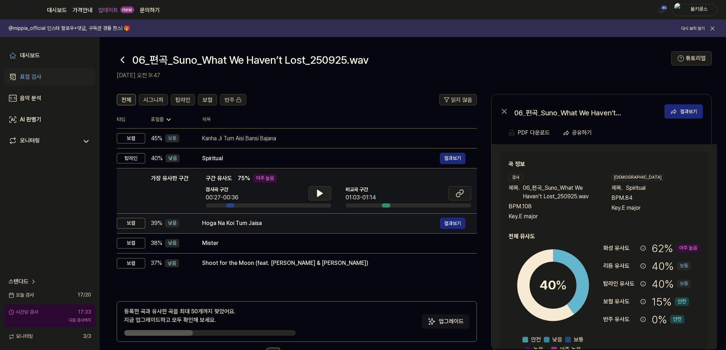
click at [304, 224] on div "Hoga Na Koi Tum Jaisa" at bounding box center [321, 223] width 238 height 9
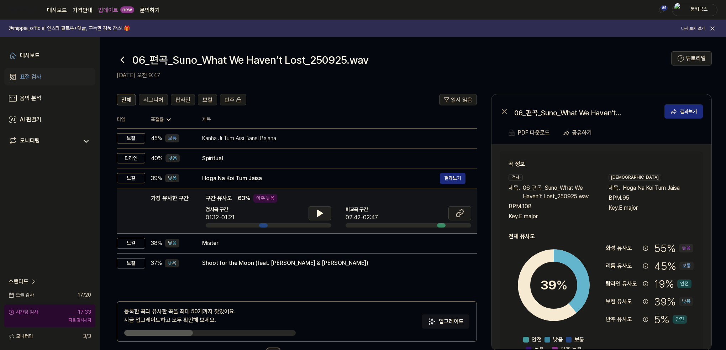
click at [319, 211] on icon at bounding box center [320, 213] width 5 height 6
click at [319, 211] on icon at bounding box center [320, 213] width 9 height 9
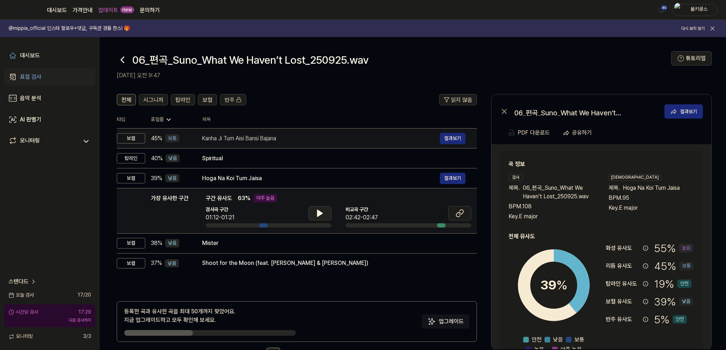
click at [285, 137] on div "Kanha Ji Tum Aisi Bansi Bajana" at bounding box center [321, 138] width 238 height 9
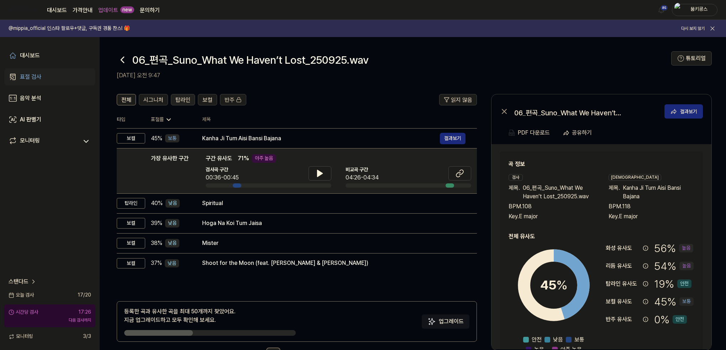
click at [187, 100] on span "탑라인" at bounding box center [183, 100] width 15 height 9
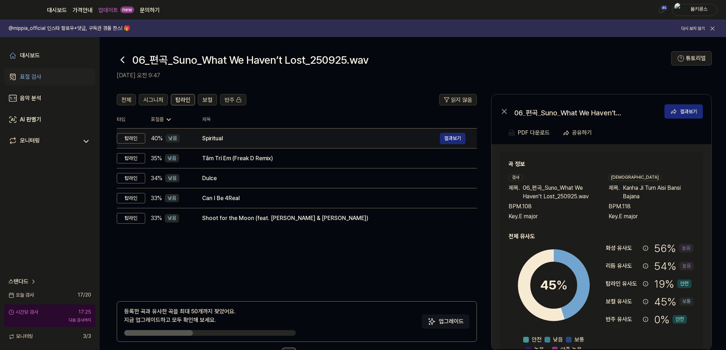
click at [199, 133] on td "Spiritual 결과보기" at bounding box center [334, 139] width 286 height 20
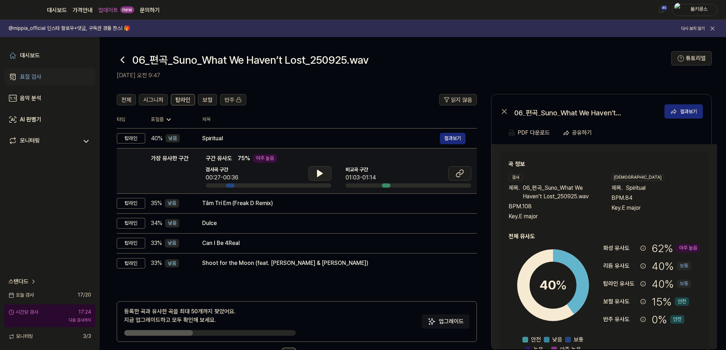
click at [314, 167] on button at bounding box center [320, 173] width 23 height 14
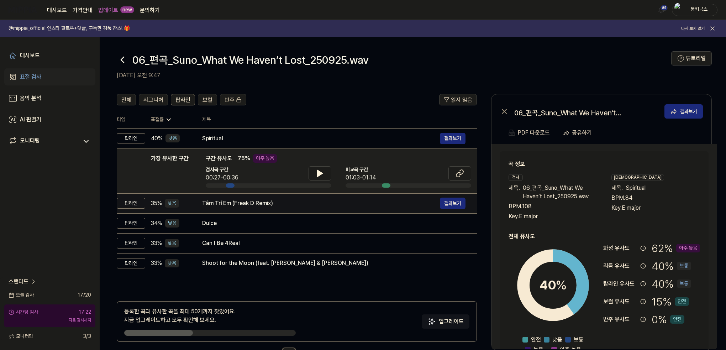
click at [310, 208] on div "Tâm Trí Em (Freak D Remix) 결과보기" at bounding box center [333, 203] width 263 height 11
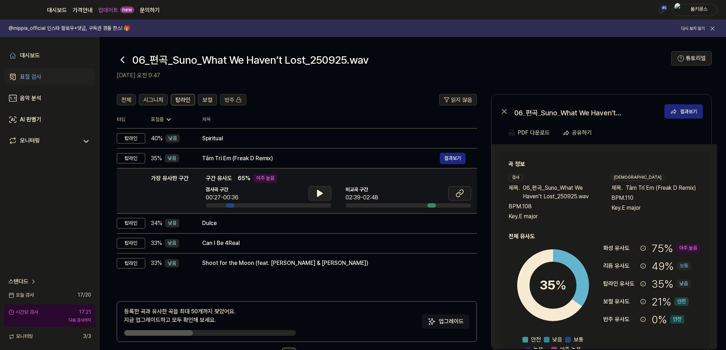
click at [314, 197] on button at bounding box center [320, 193] width 23 height 14
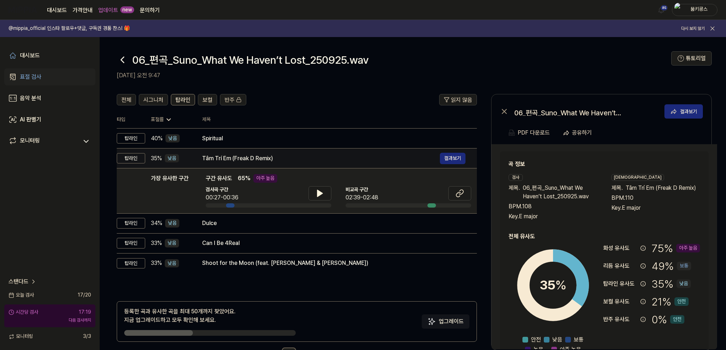
click at [299, 154] on div "Tâm Trí Em (Freak D Remix) 결과보기" at bounding box center [333, 158] width 263 height 11
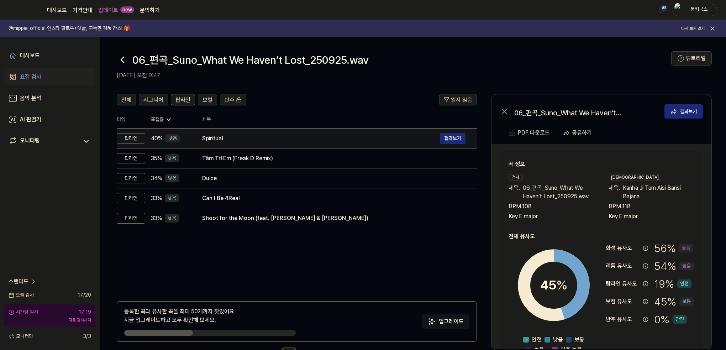
click at [299, 137] on div "Spiritual" at bounding box center [321, 138] width 238 height 9
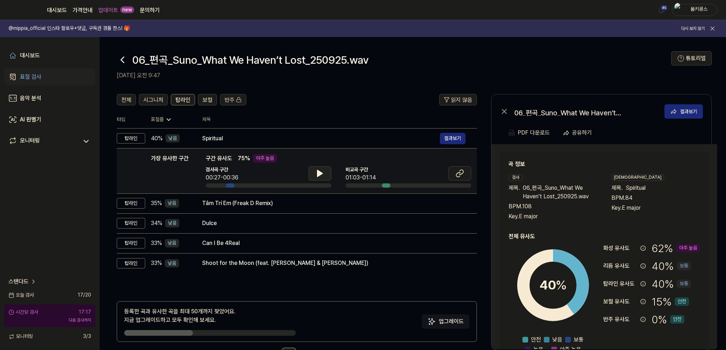
click at [313, 170] on button at bounding box center [320, 173] width 23 height 14
click at [456, 172] on icon at bounding box center [460, 173] width 9 height 9
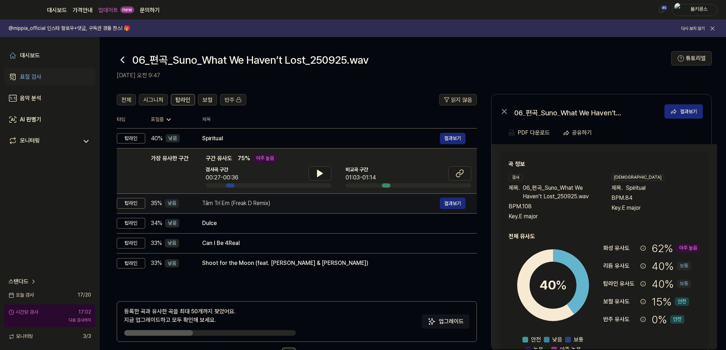
click at [273, 203] on div "Tâm Trí Em (Freak D Remix)" at bounding box center [321, 203] width 238 height 9
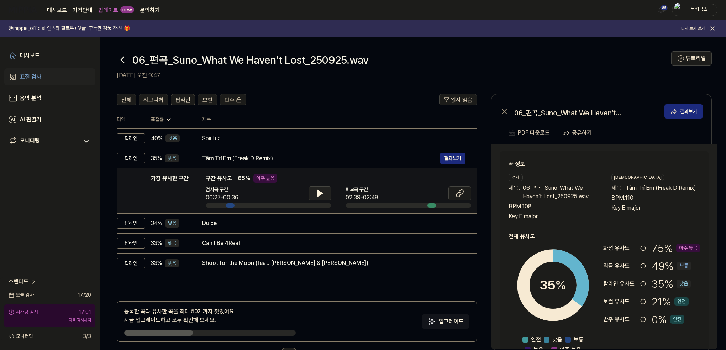
click at [310, 198] on button at bounding box center [320, 193] width 23 height 14
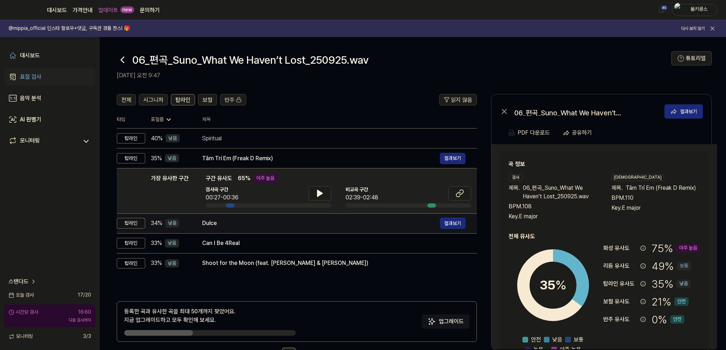
click at [293, 226] on div "Dulce" at bounding box center [321, 223] width 238 height 9
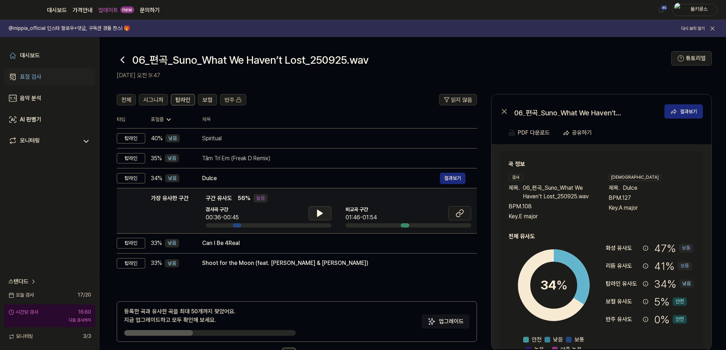
click at [323, 213] on icon at bounding box center [320, 213] width 9 height 9
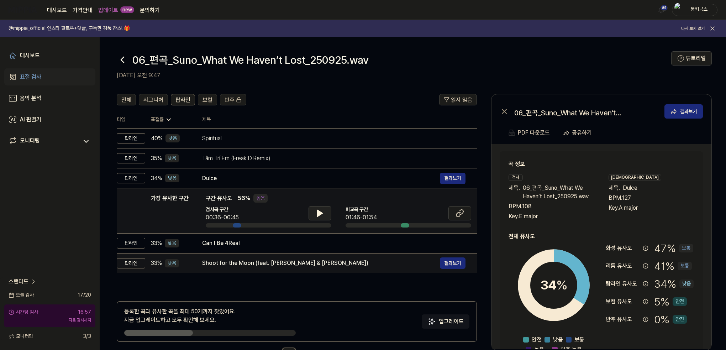
click at [299, 249] on td "Can I Be 4Real 결과보기" at bounding box center [334, 243] width 286 height 20
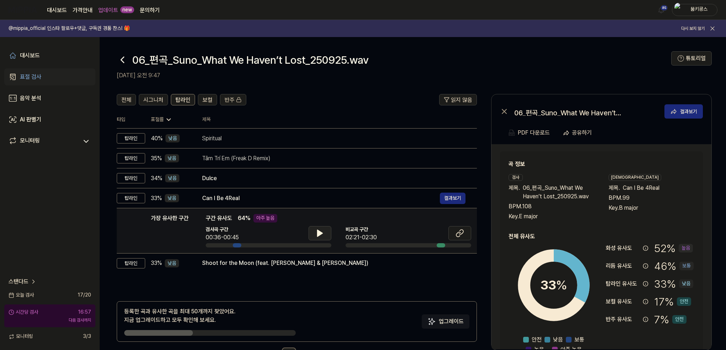
click at [315, 234] on button at bounding box center [320, 233] width 23 height 14
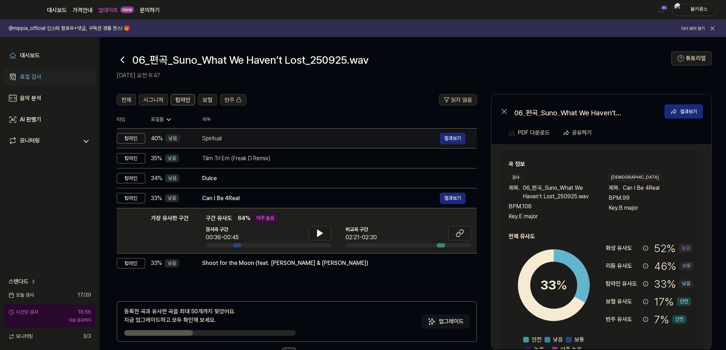
click at [259, 141] on div "Spiritual" at bounding box center [321, 138] width 238 height 9
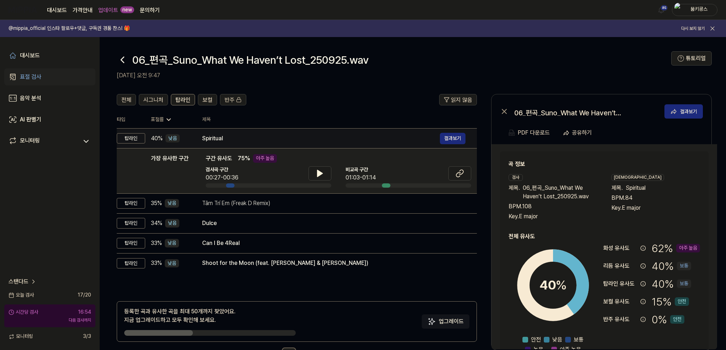
click at [311, 135] on div "Spiritual" at bounding box center [321, 138] width 238 height 9
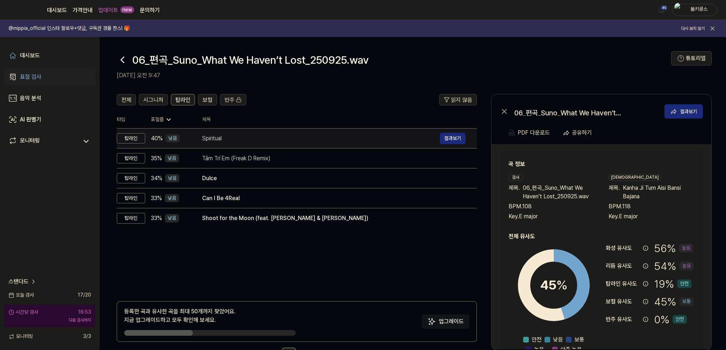
click at [315, 134] on div "Spiritual" at bounding box center [321, 138] width 238 height 9
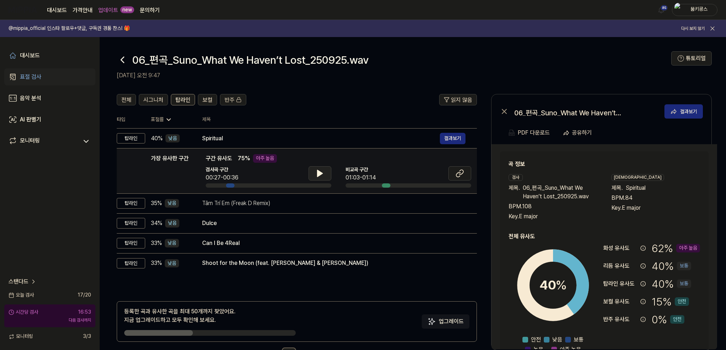
click at [323, 171] on icon at bounding box center [320, 173] width 9 height 9
click at [321, 172] on icon at bounding box center [321, 174] width 1 height 6
click at [458, 172] on icon at bounding box center [460, 173] width 9 height 9
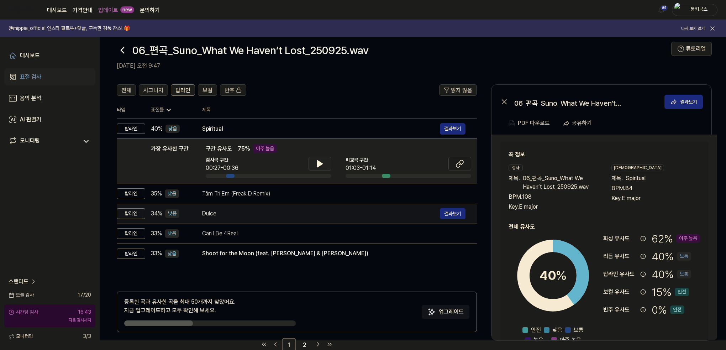
scroll to position [26, 0]
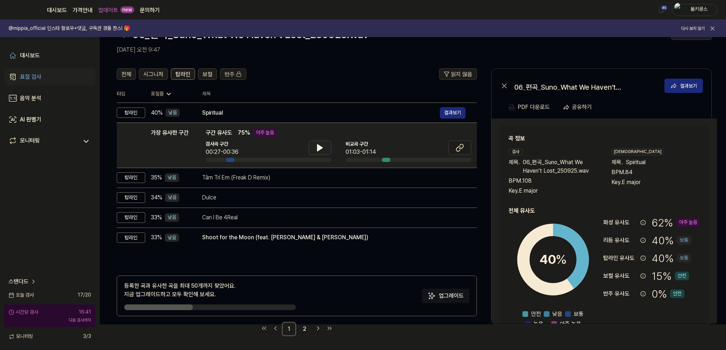
click at [288, 86] on th "제목" at bounding box center [339, 93] width 275 height 17
click at [125, 74] on span "전체" at bounding box center [126, 74] width 10 height 9
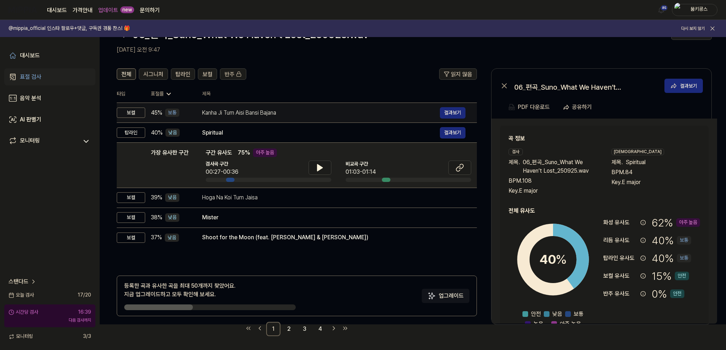
click at [232, 110] on div "Kanha Ji Tum Aisi Bansi Bajana" at bounding box center [321, 113] width 238 height 9
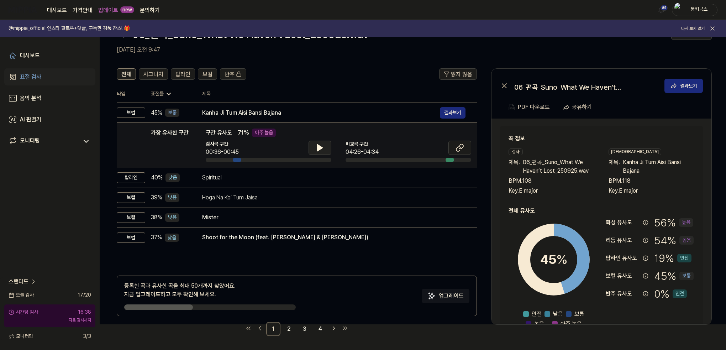
click at [321, 146] on icon at bounding box center [320, 147] width 9 height 9
click at [321, 146] on icon at bounding box center [321, 148] width 1 height 6
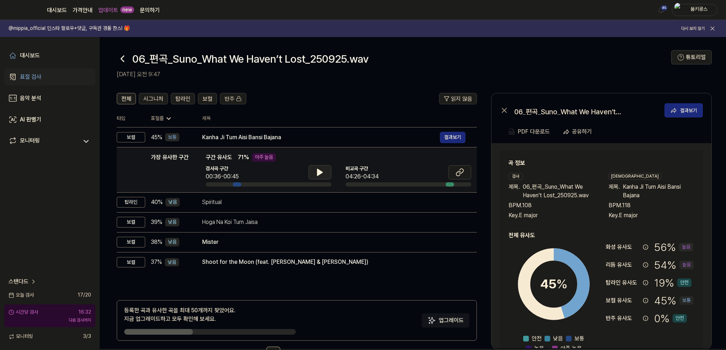
scroll to position [0, 0]
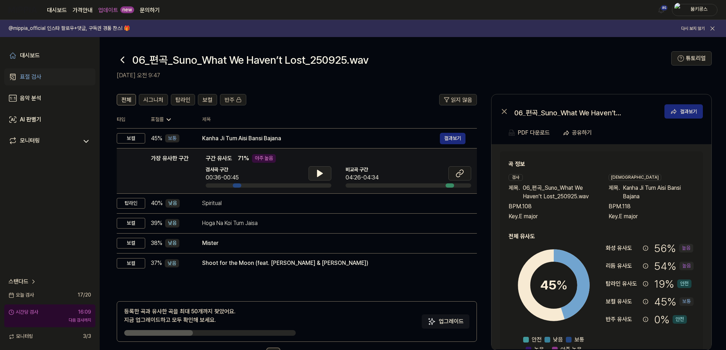
click at [623, 57] on div "06_편곡_Suno_What We Haven’t Lost_250925.wav" at bounding box center [394, 59] width 555 height 17
